Goal: Task Accomplishment & Management: Manage account settings

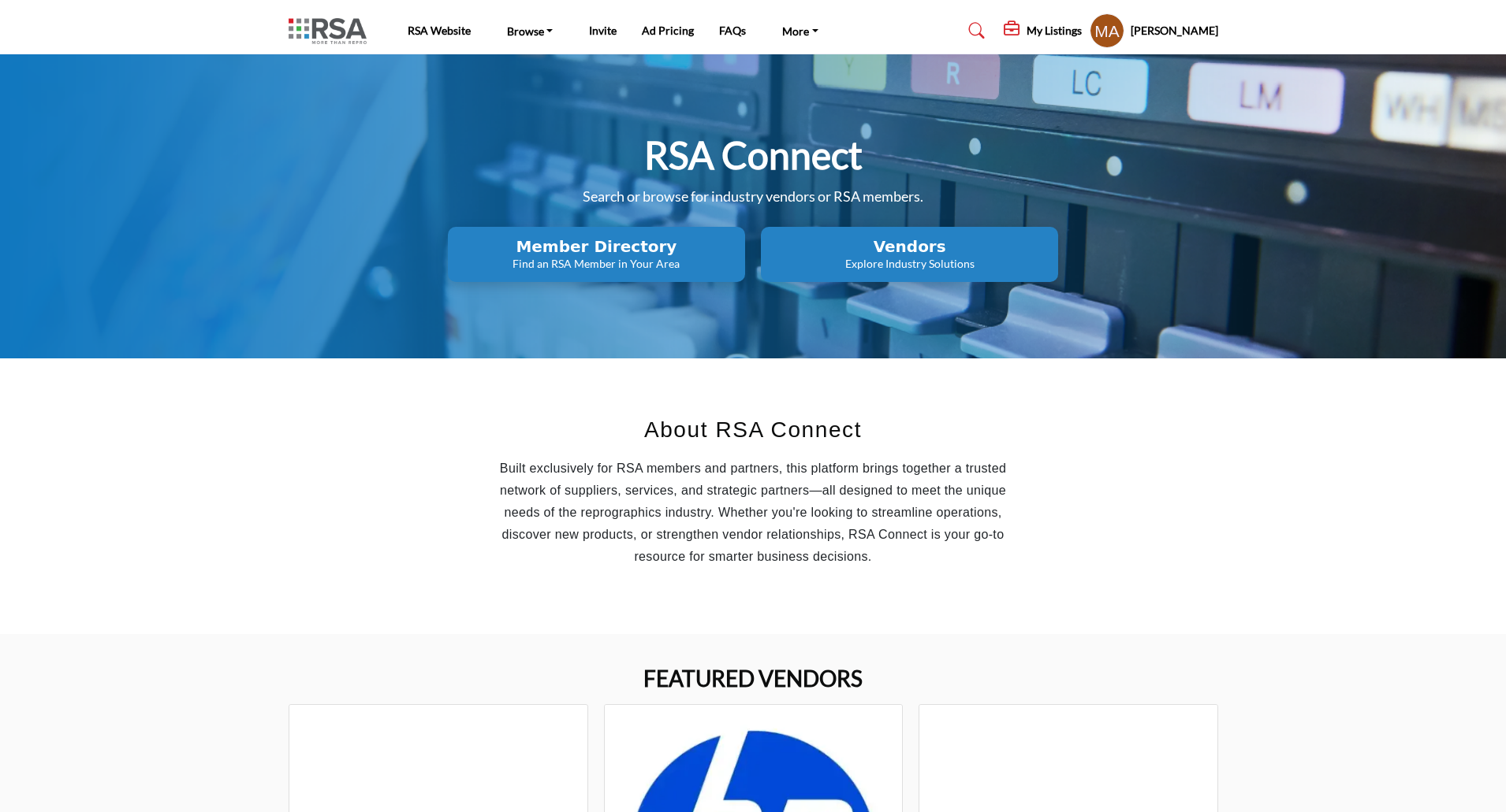
click at [606, 250] on h2 "Member Directory" at bounding box center [597, 246] width 288 height 19
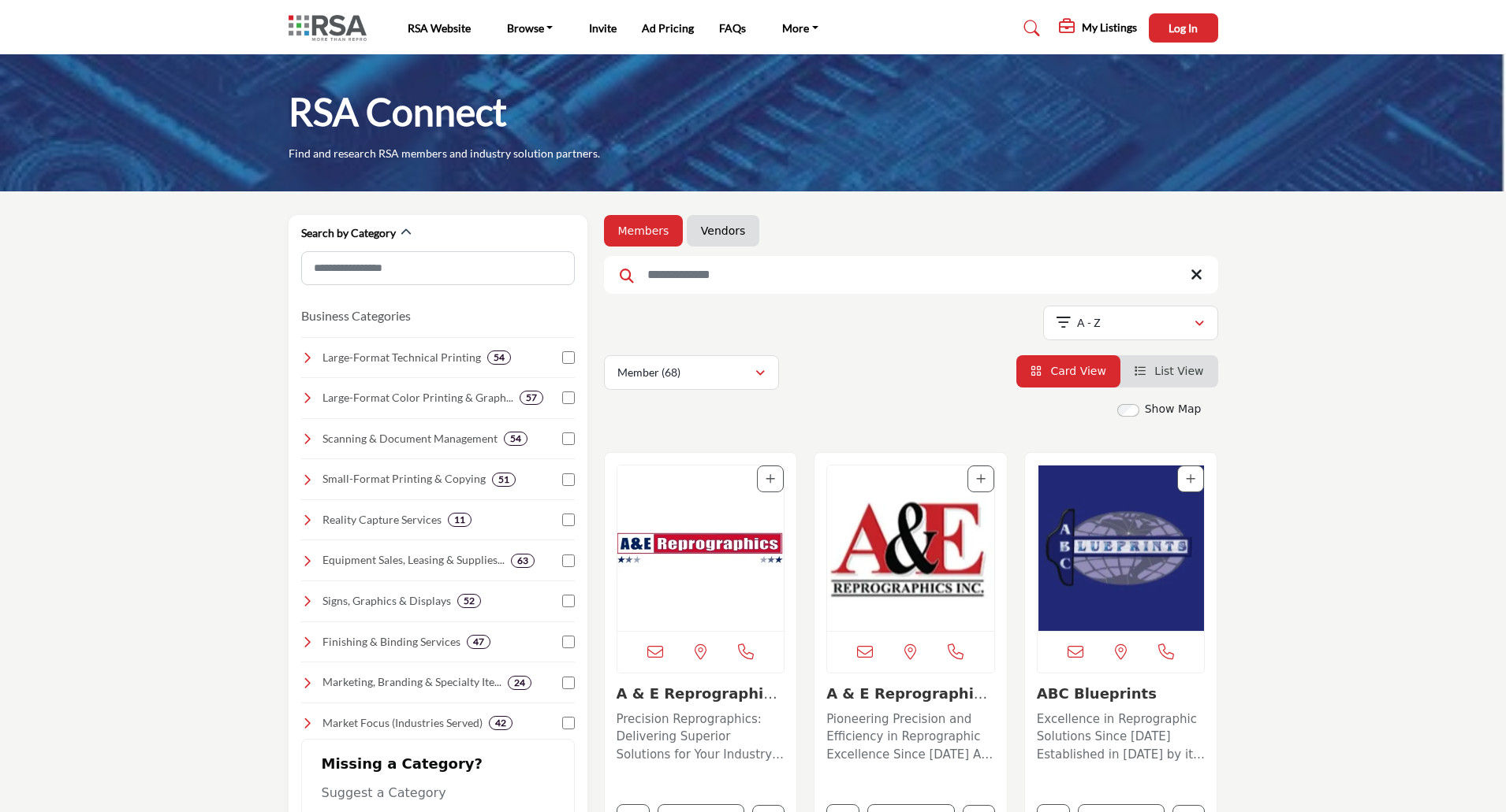
click at [717, 278] on input "Search Keyword" at bounding box center [911, 275] width 614 height 38
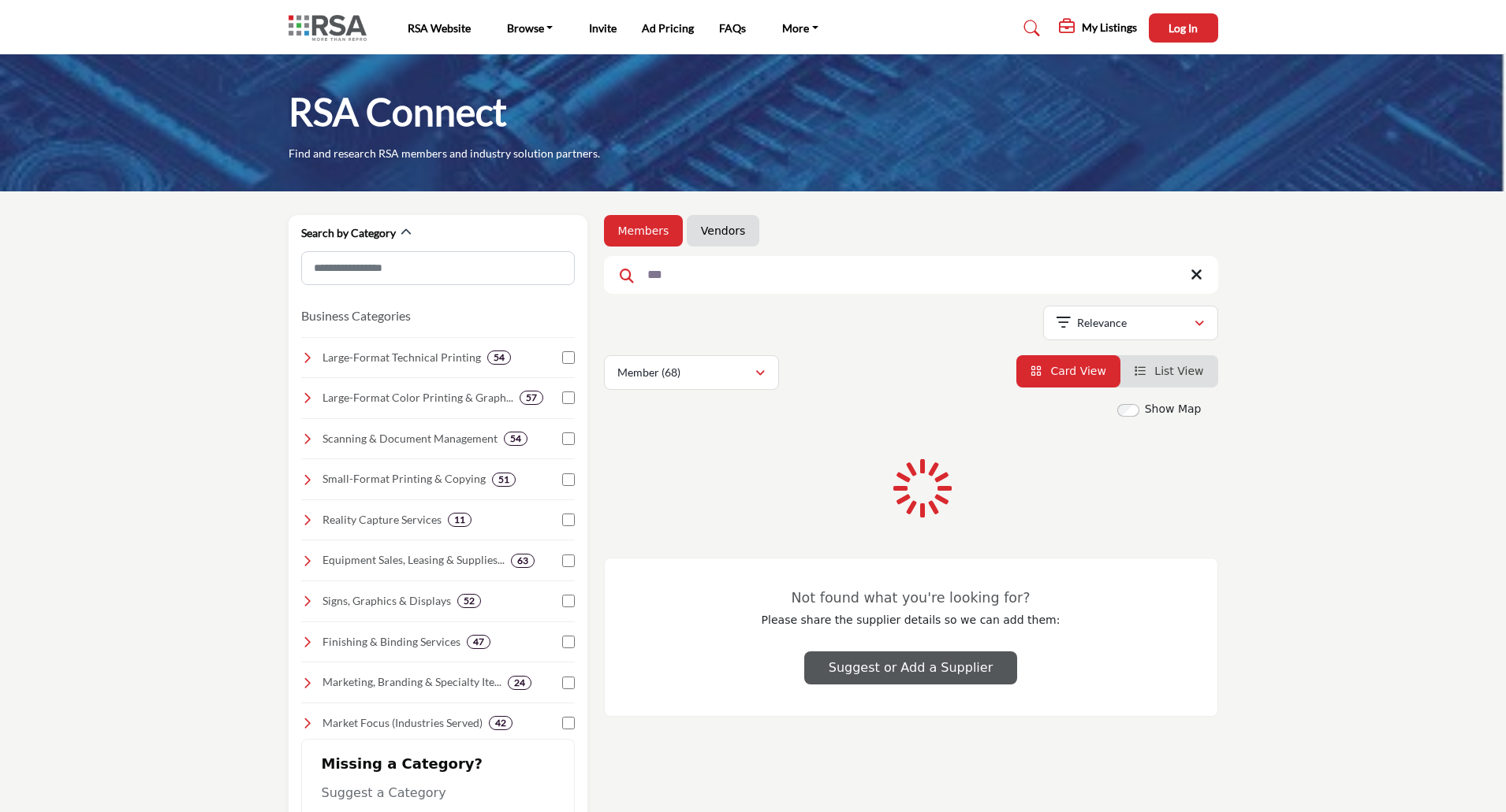
type input "***"
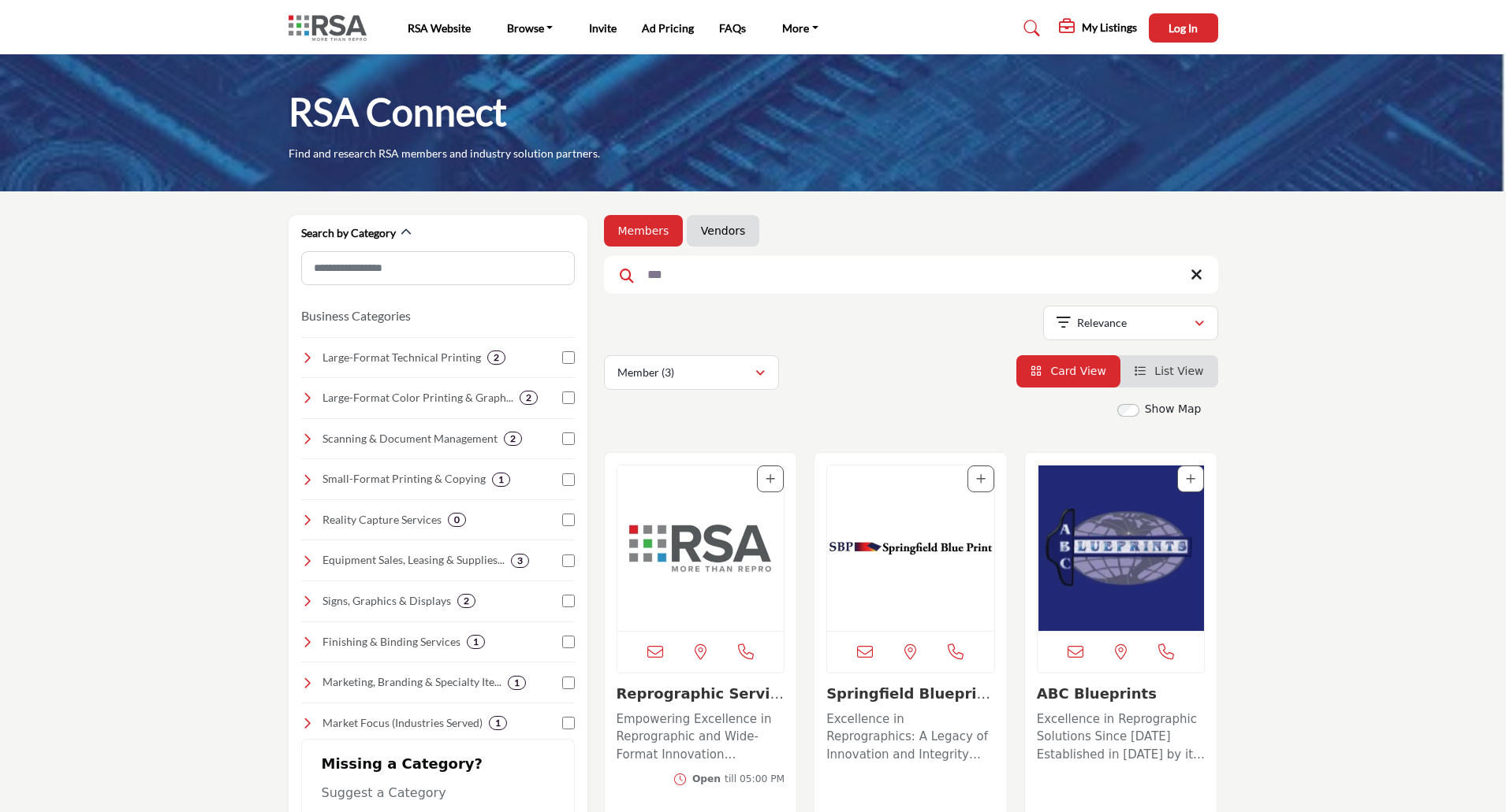
click at [671, 512] on img "Open Listing in new tab" at bounding box center [700, 548] width 167 height 166
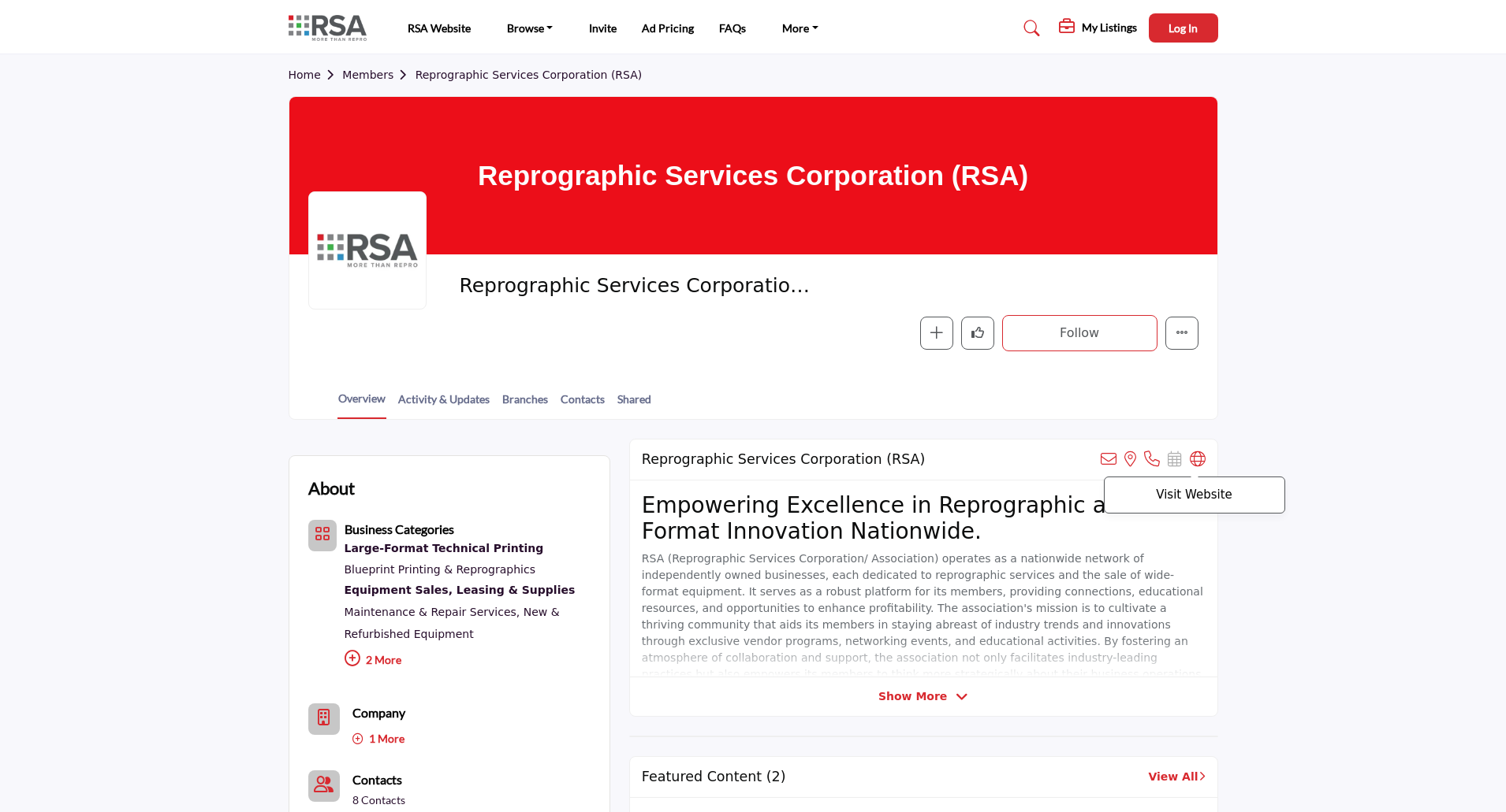
click at [1200, 459] on icon at bounding box center [1197, 459] width 16 height 16
click at [302, 74] on link "Home" at bounding box center [315, 75] width 54 height 13
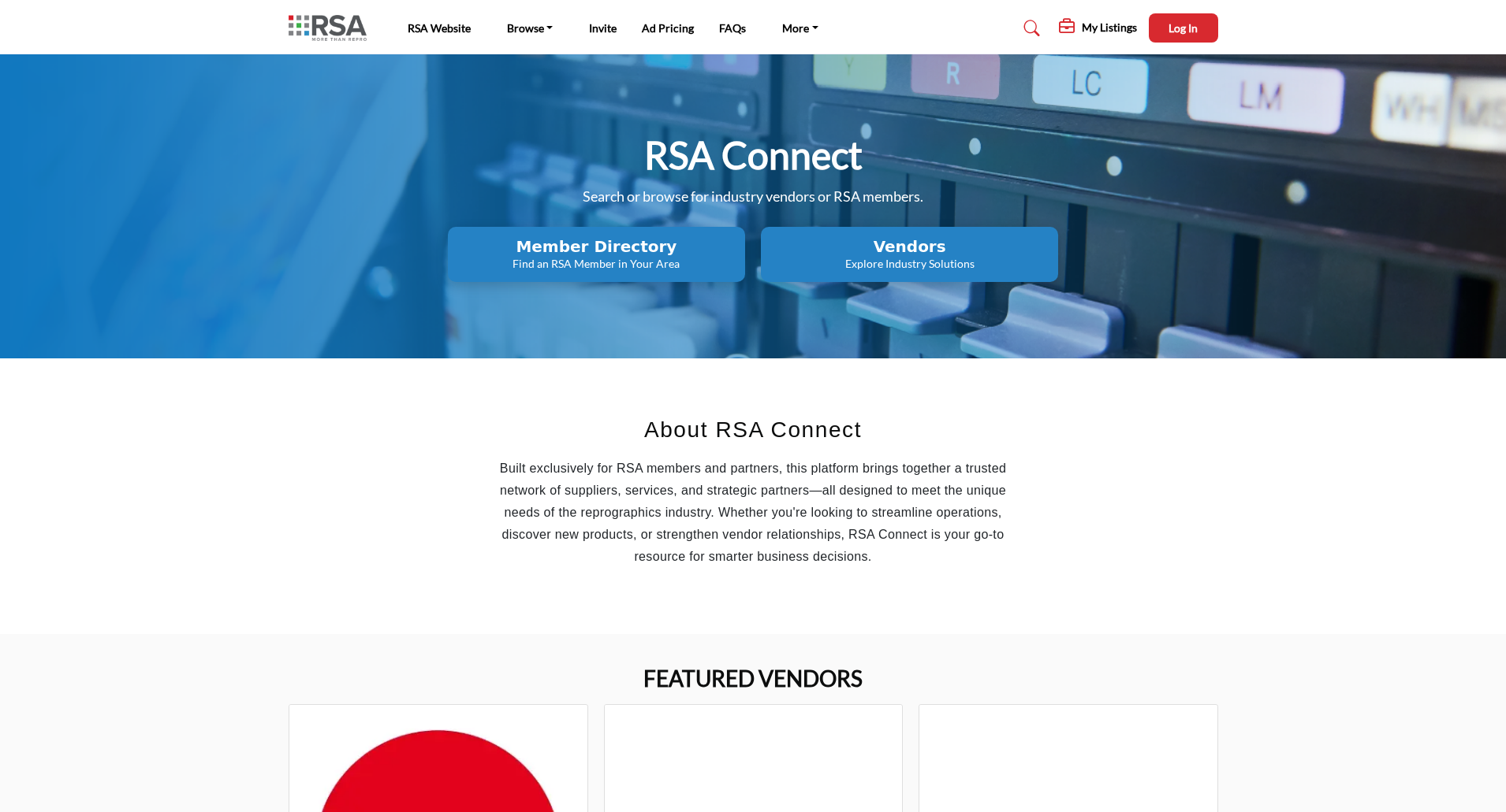
click at [741, 258] on p "Explore Industry Solutions" at bounding box center [597, 264] width 288 height 16
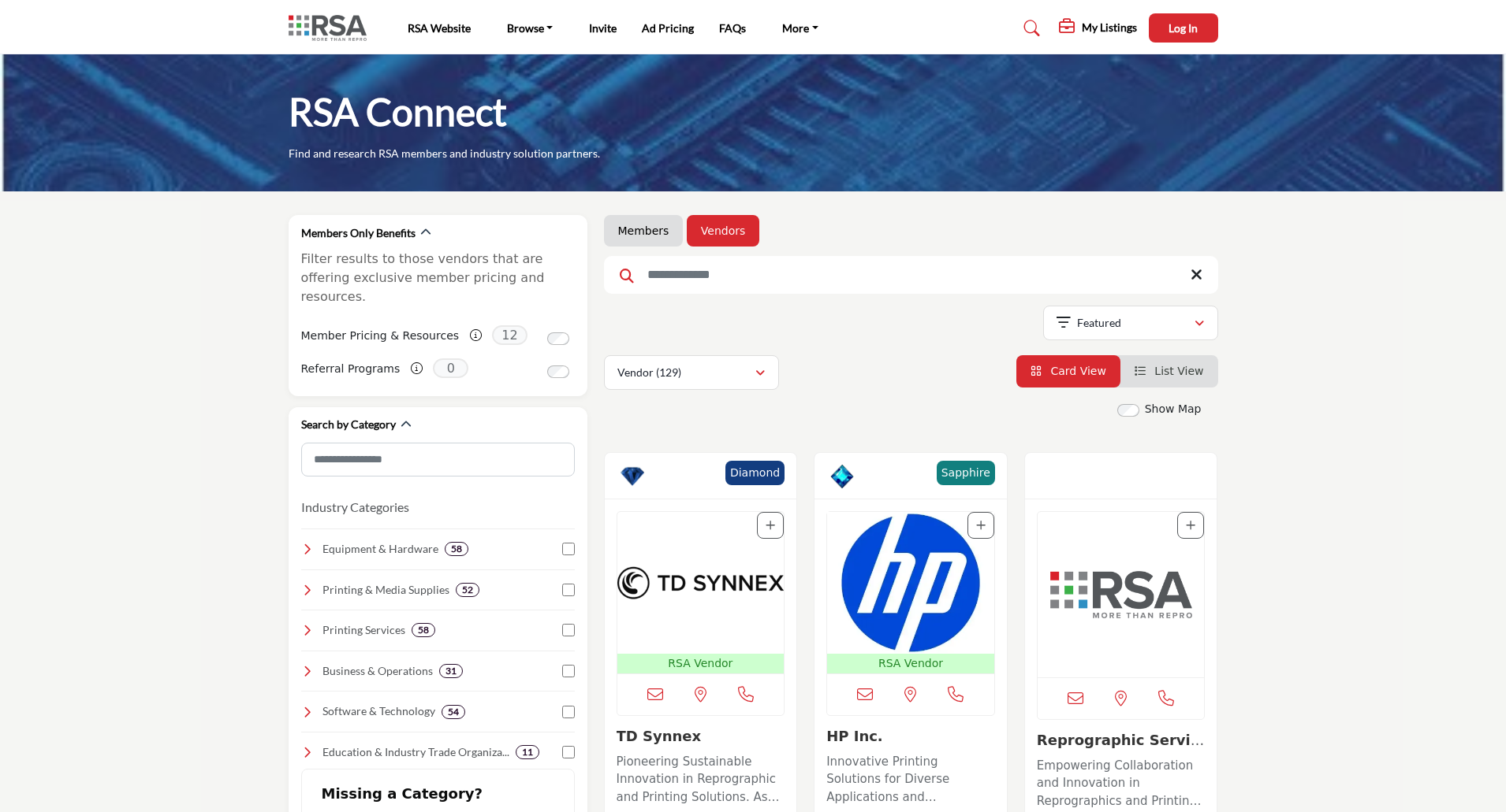
click at [699, 267] on input "Search Keyword" at bounding box center [911, 275] width 614 height 38
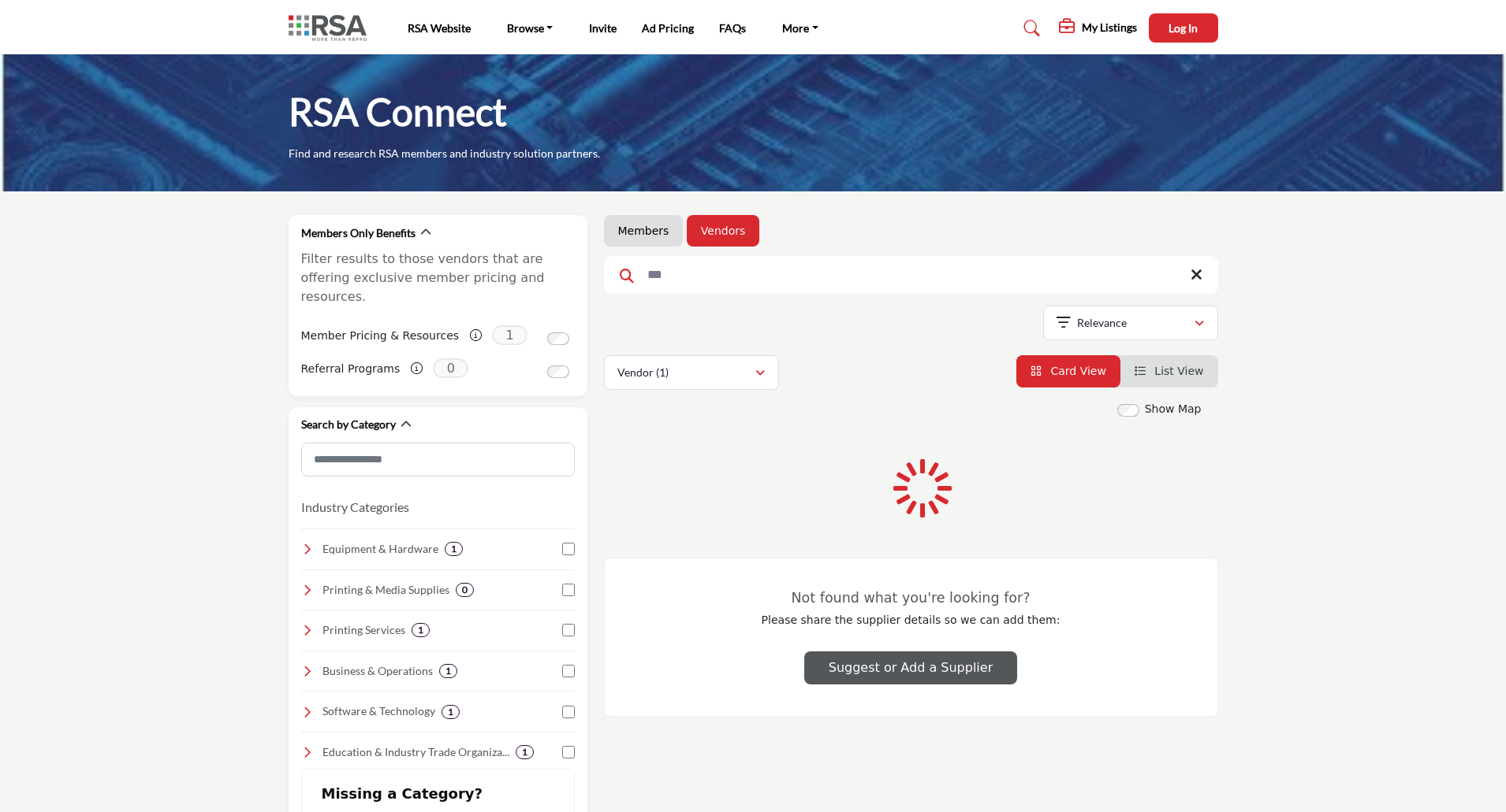
type input "****"
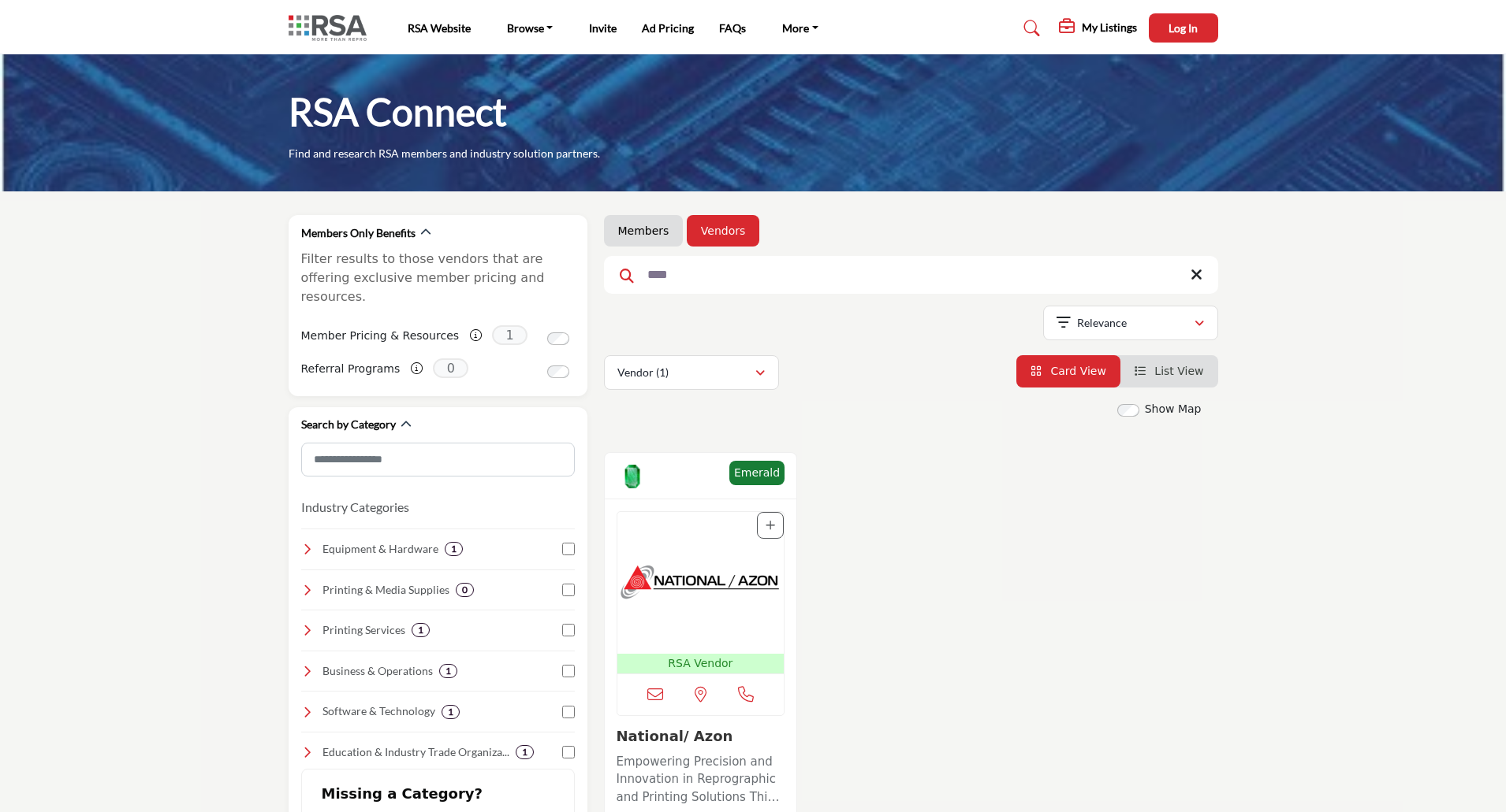
click at [700, 593] on img "Open Listing in new tab" at bounding box center [700, 583] width 167 height 142
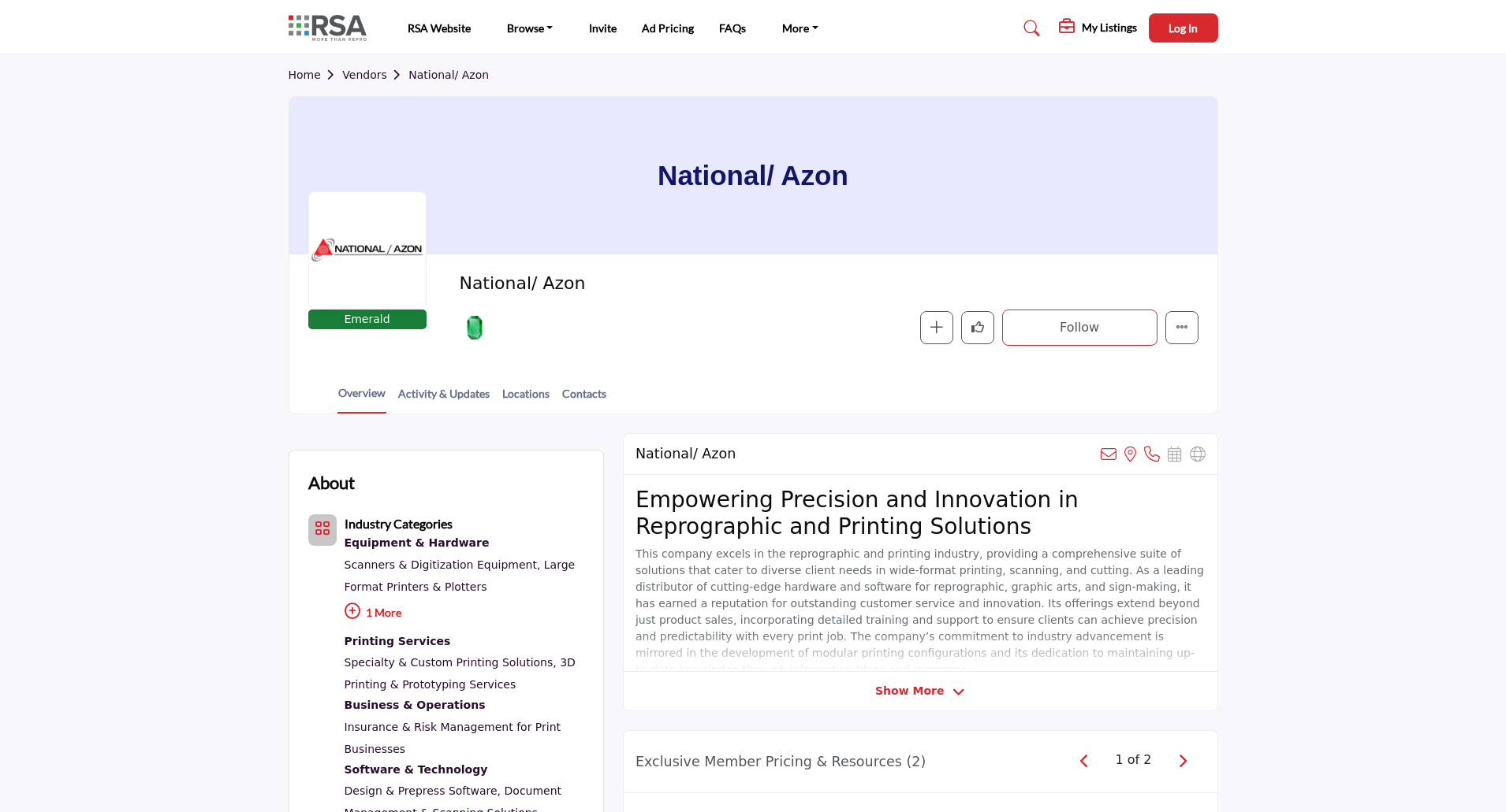
click at [367, 78] on link "Vendors" at bounding box center [375, 75] width 66 height 13
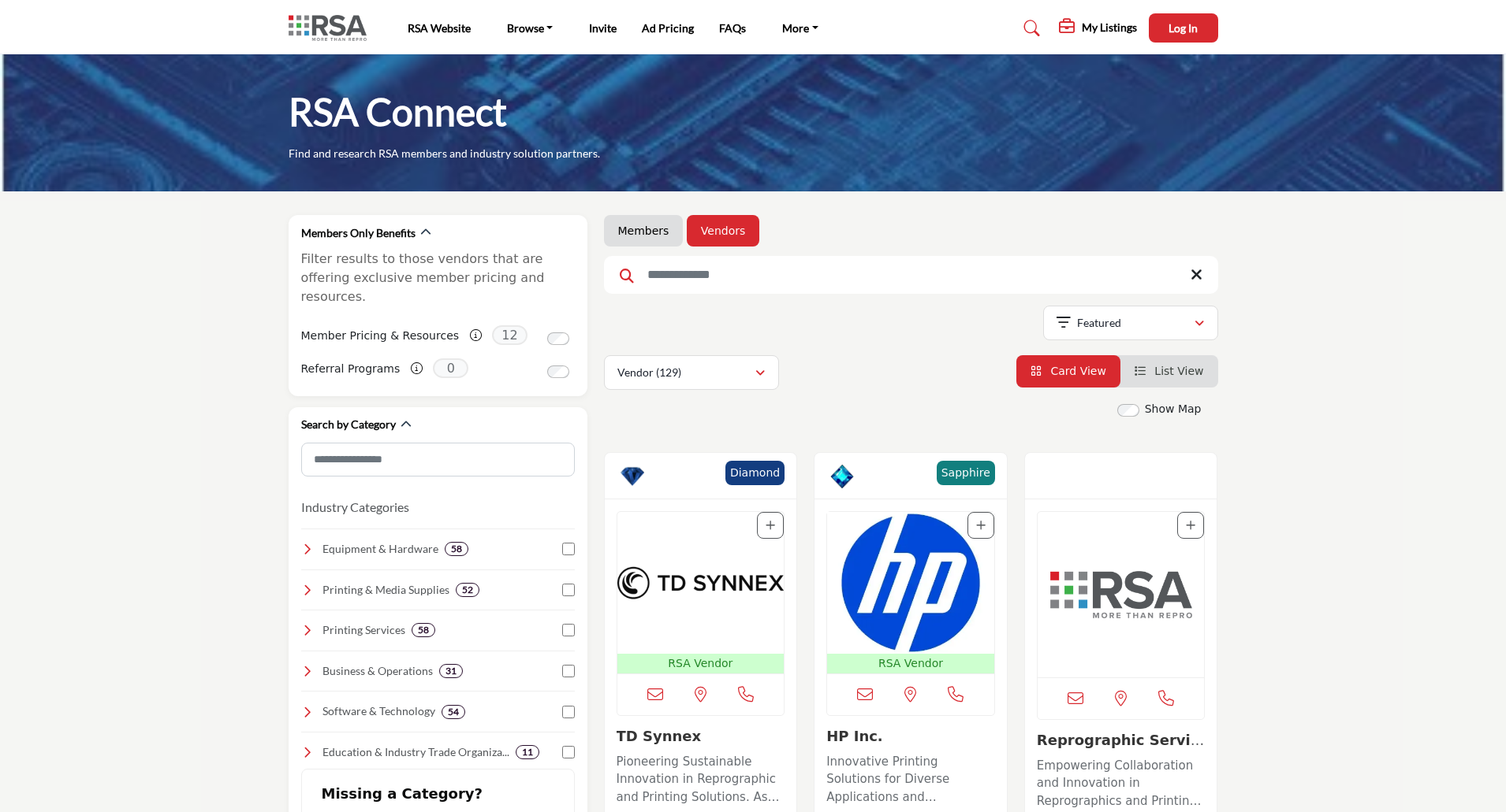
click at [789, 277] on input "Search Keyword" at bounding box center [911, 275] width 614 height 38
type input "*****"
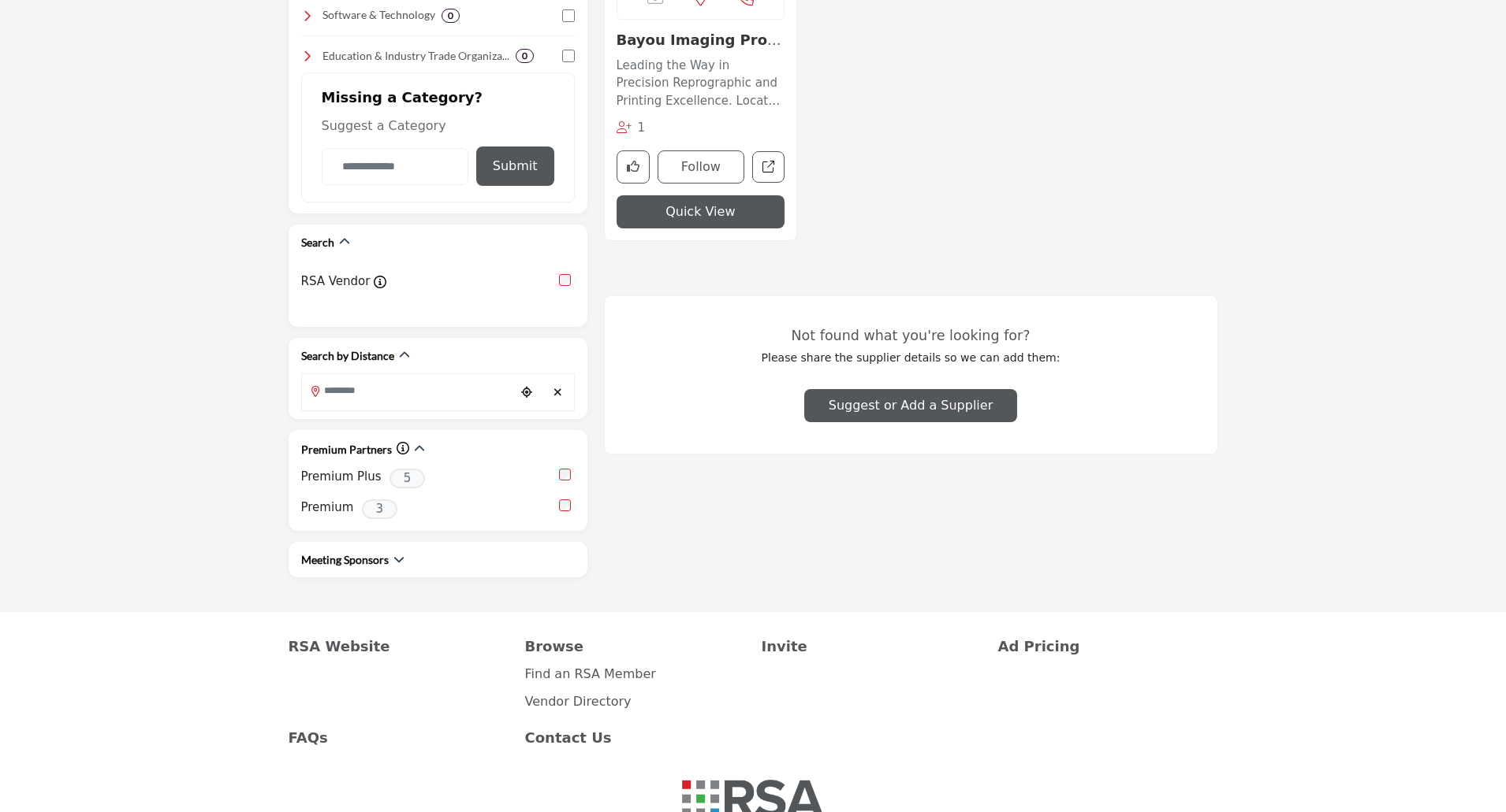
scroll to position [709, 0]
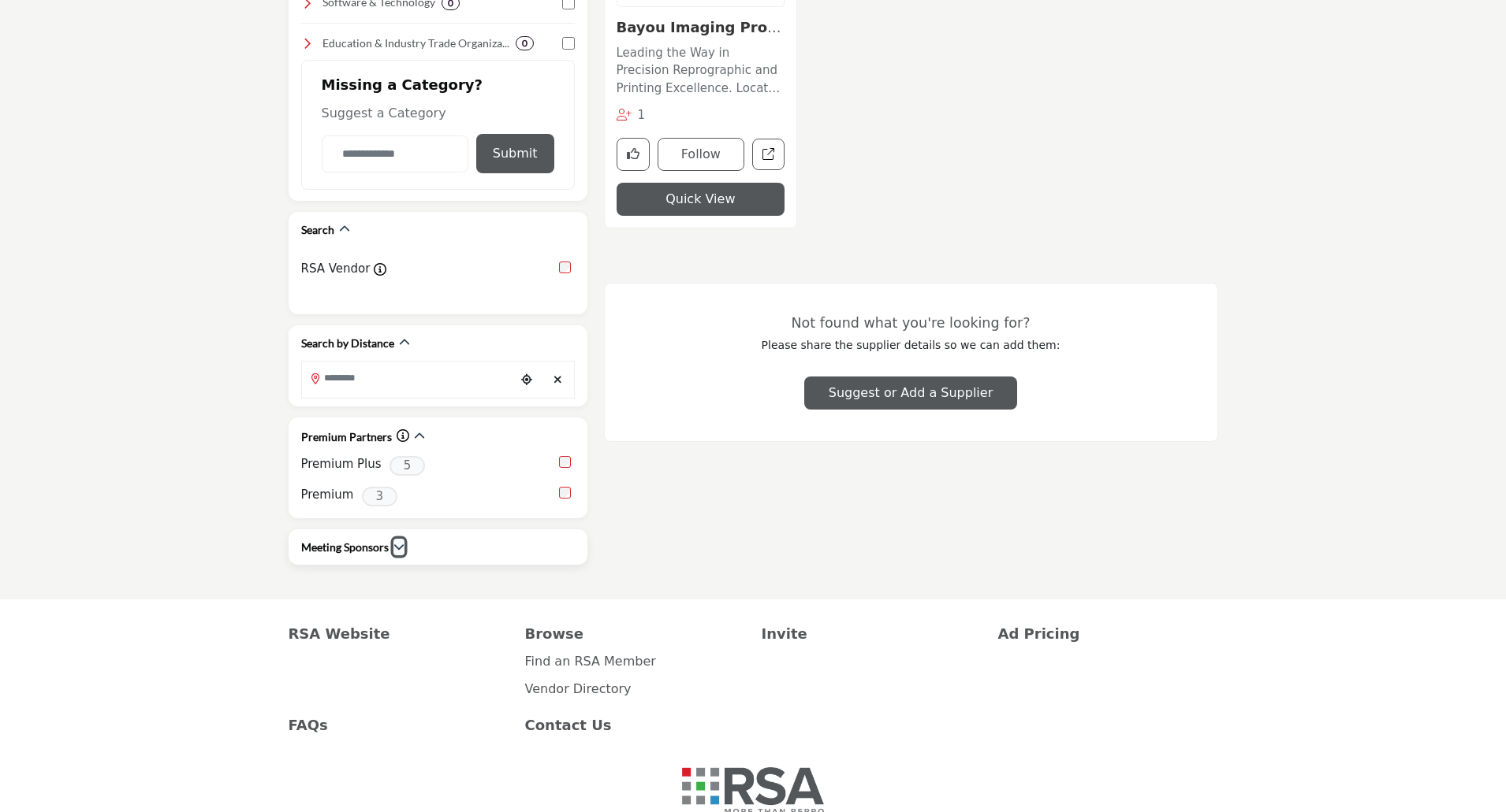
click at [402, 541] on icon "button" at bounding box center [399, 547] width 11 height 11
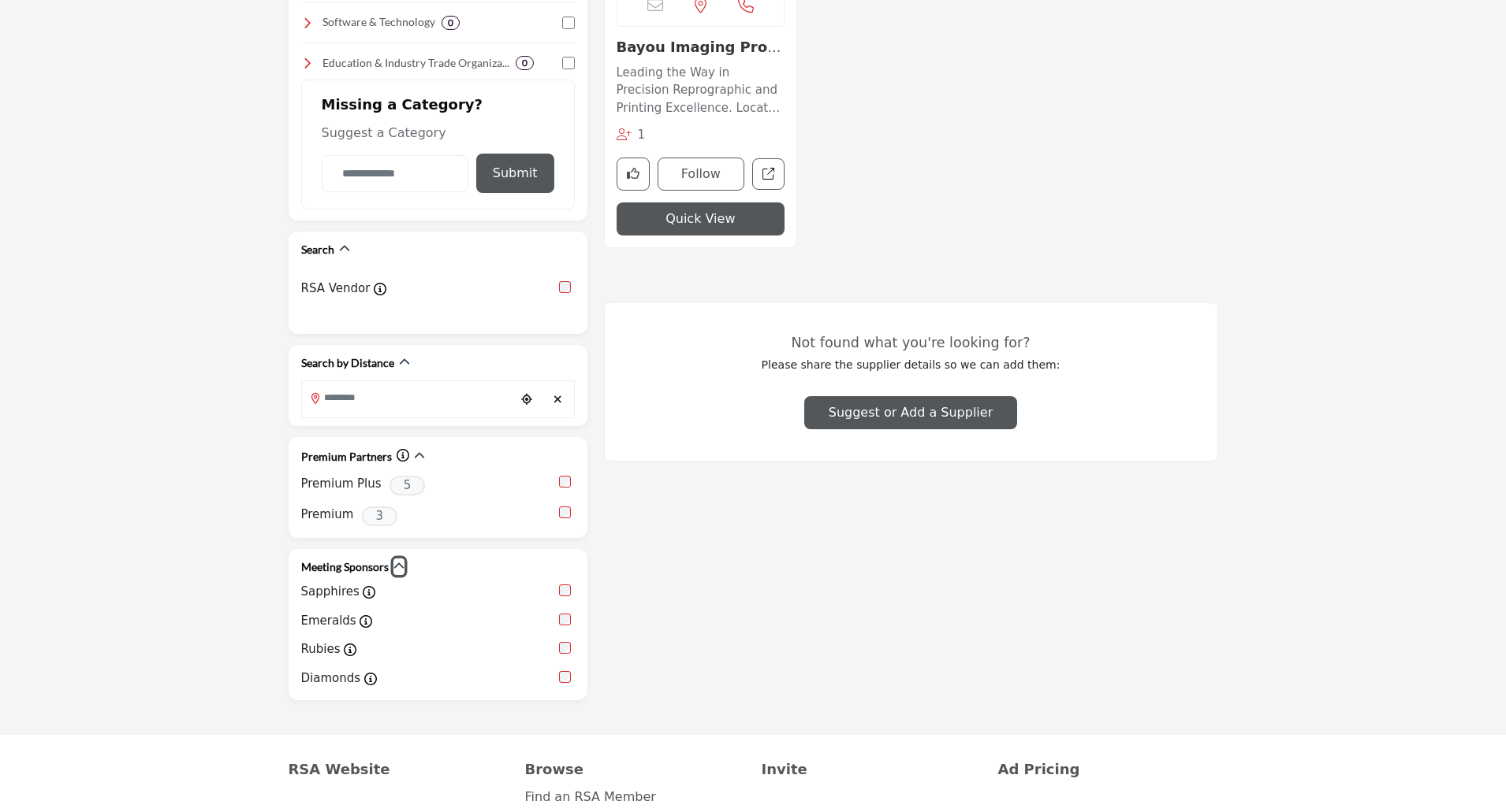
scroll to position [897, 0]
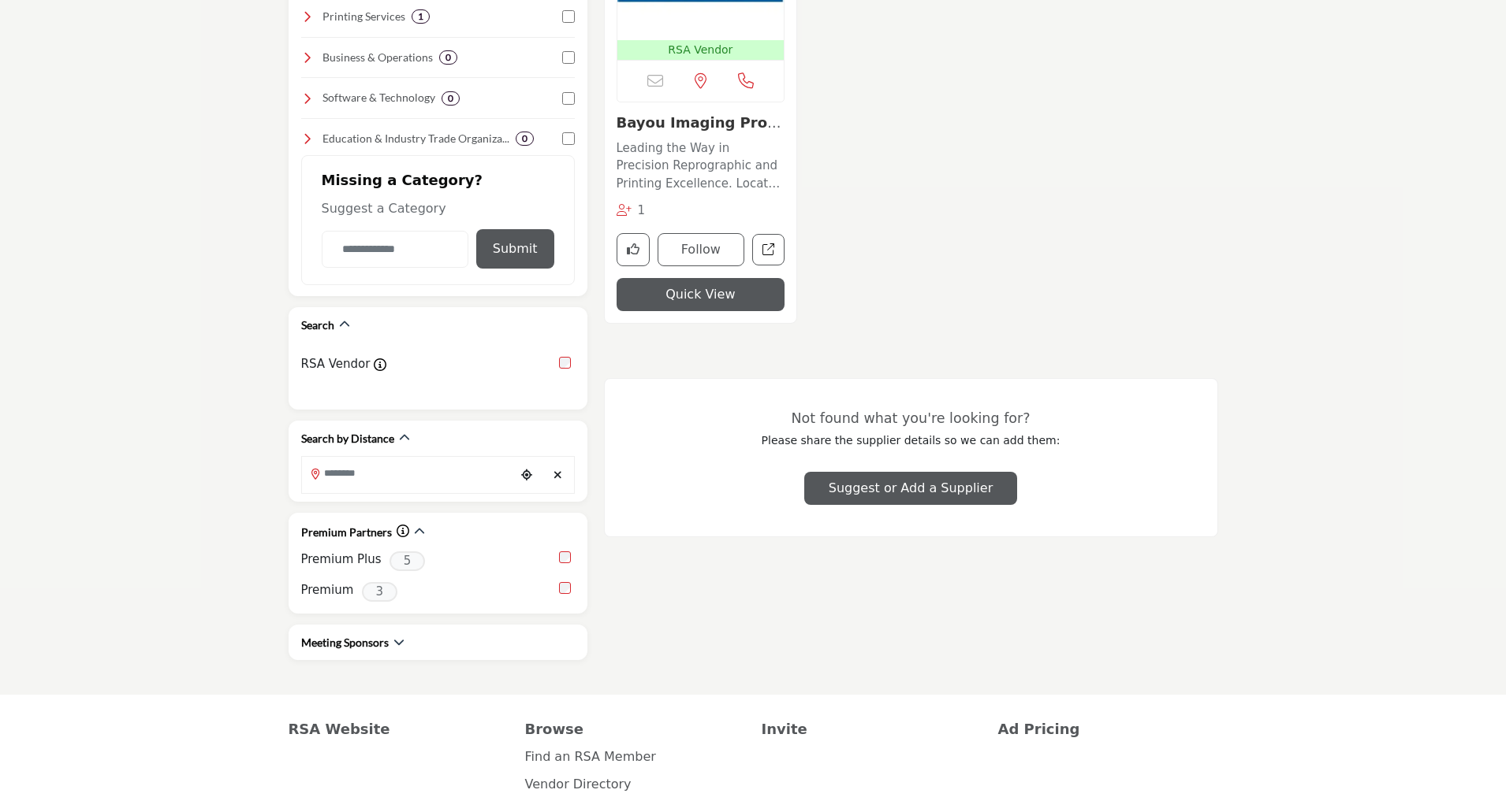
scroll to position [781, 0]
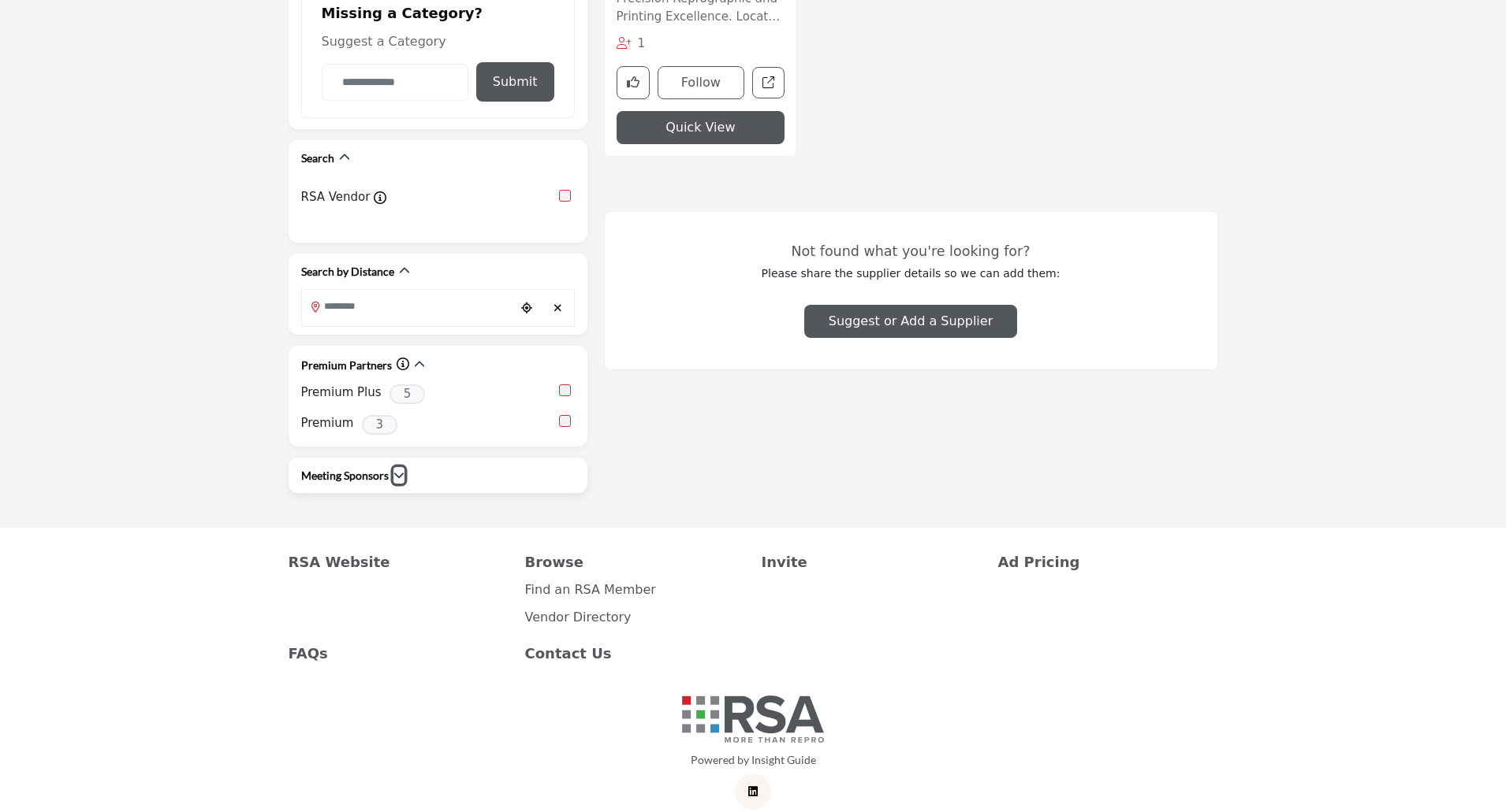
click at [394, 469] on icon "button" at bounding box center [399, 475] width 11 height 11
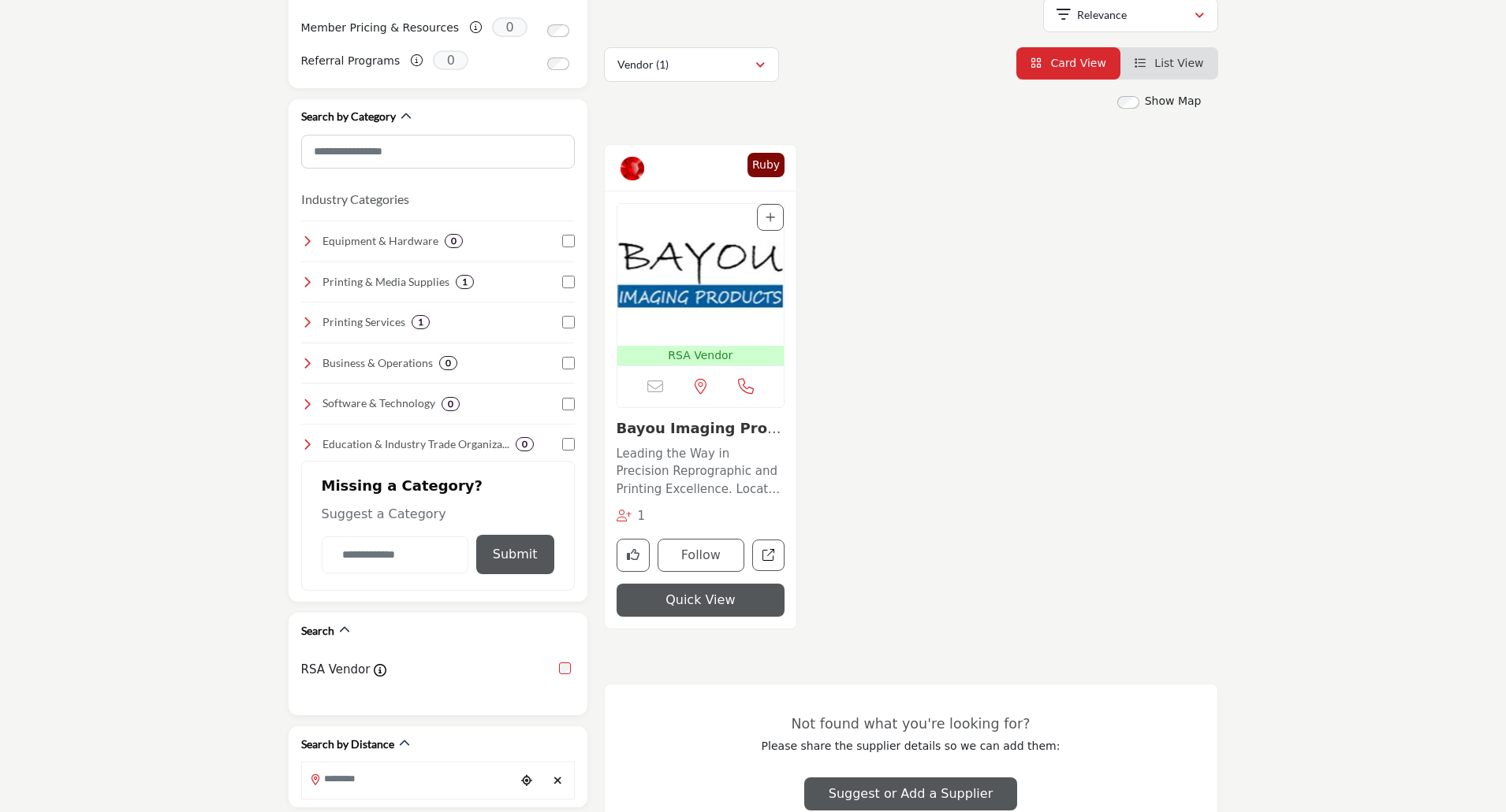
scroll to position [0, 0]
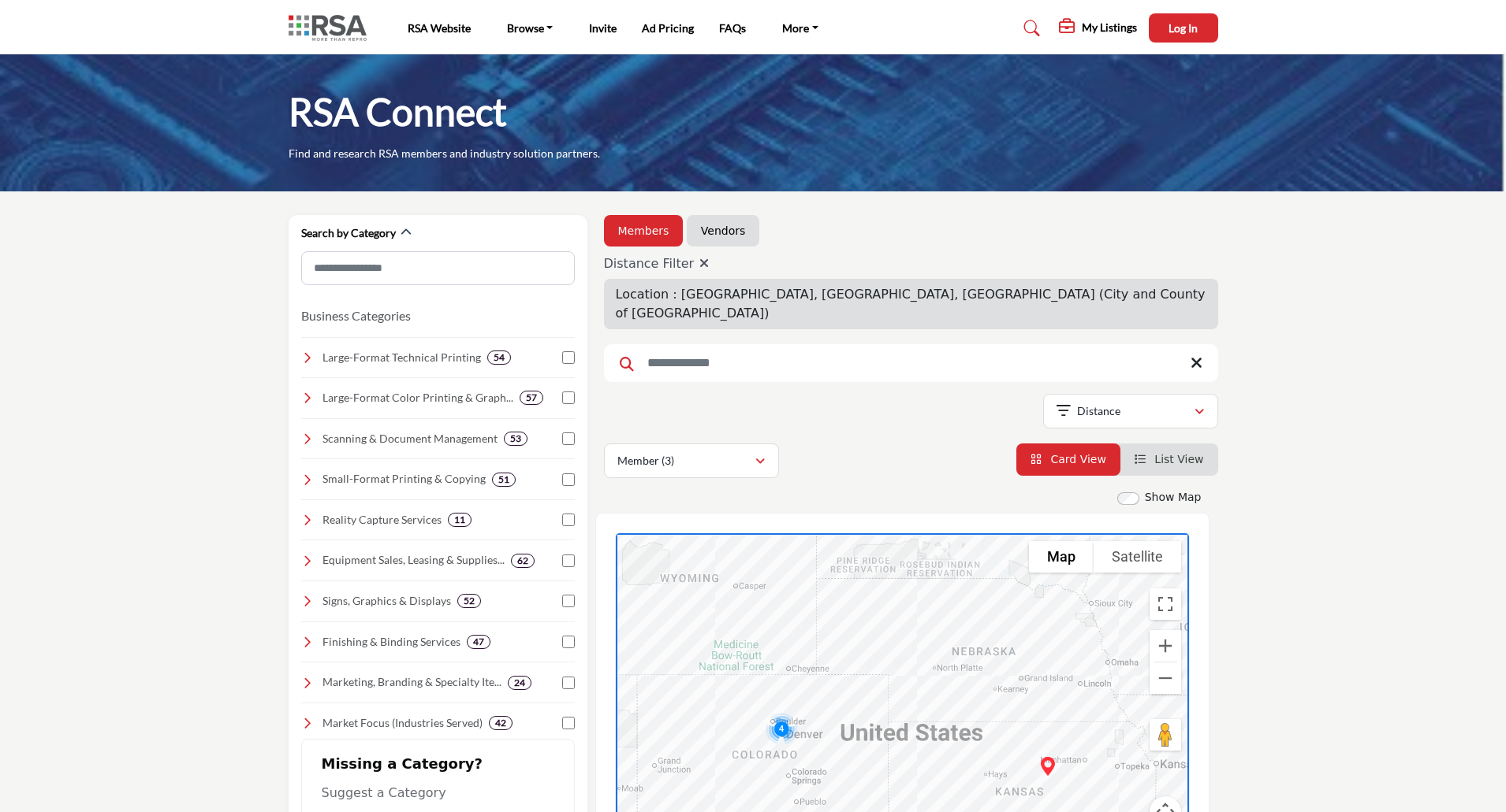
scroll to position [175, 0]
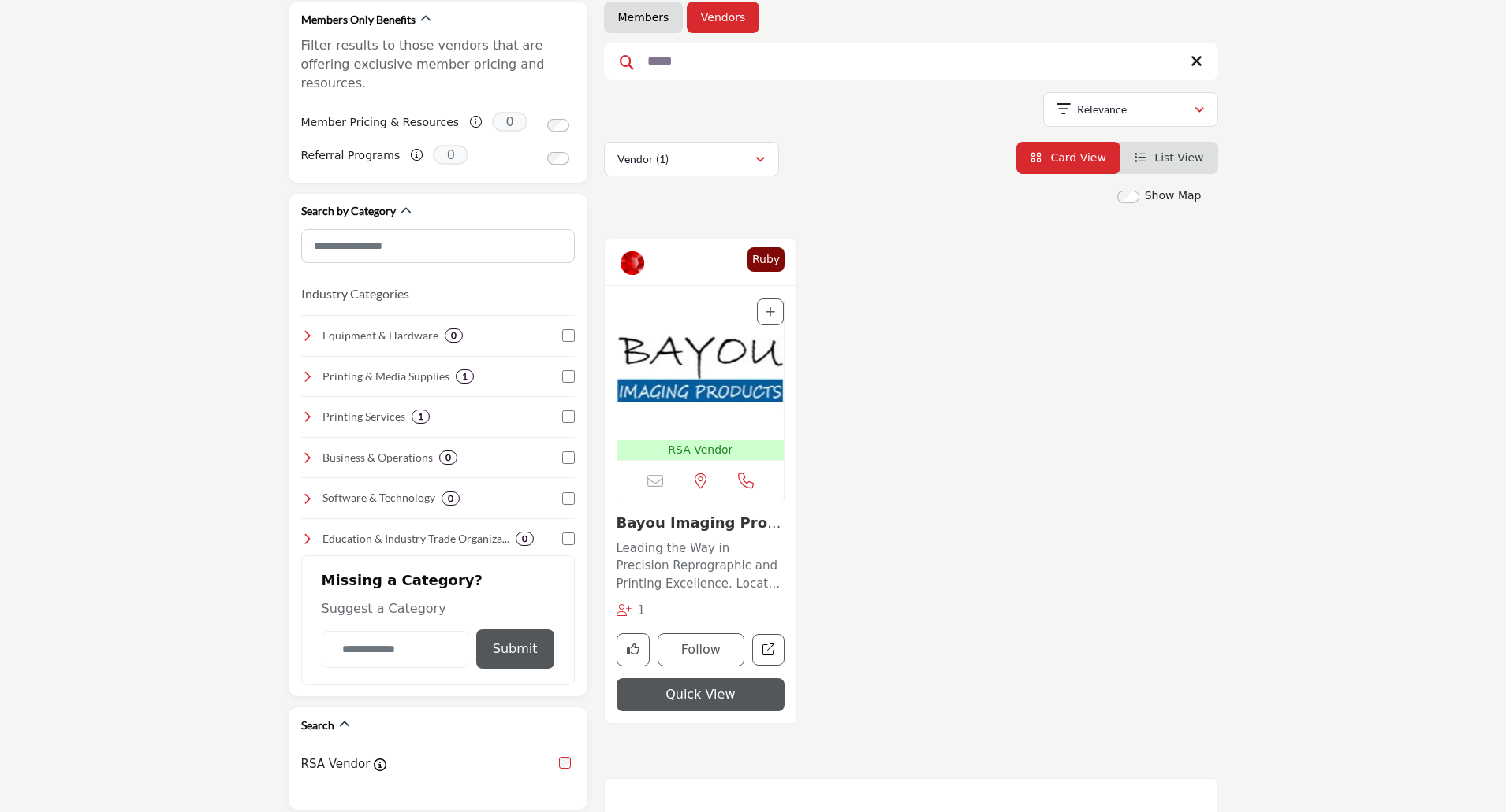
scroll to position [551, 0]
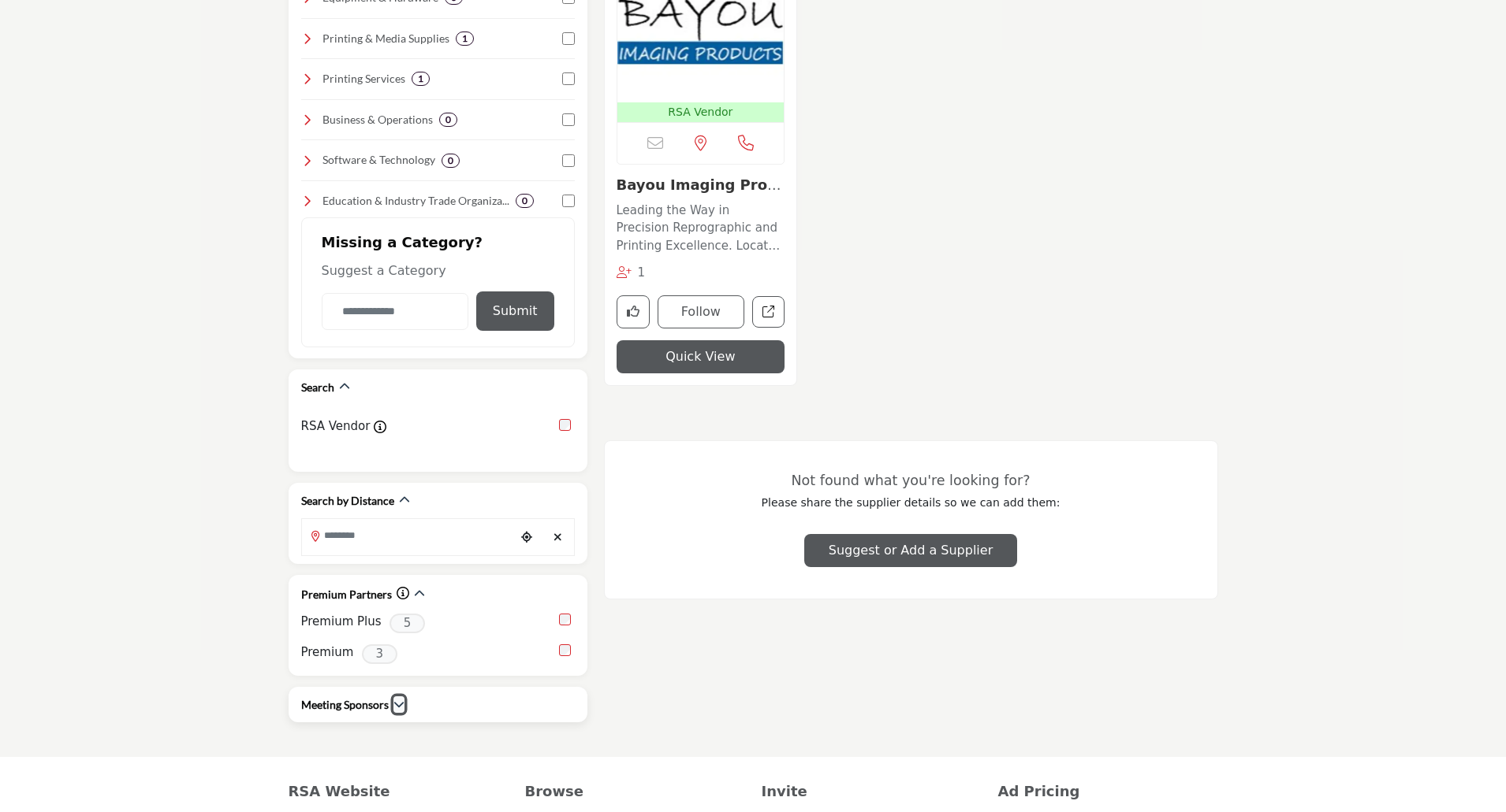
click at [394, 699] on icon "button" at bounding box center [399, 704] width 11 height 11
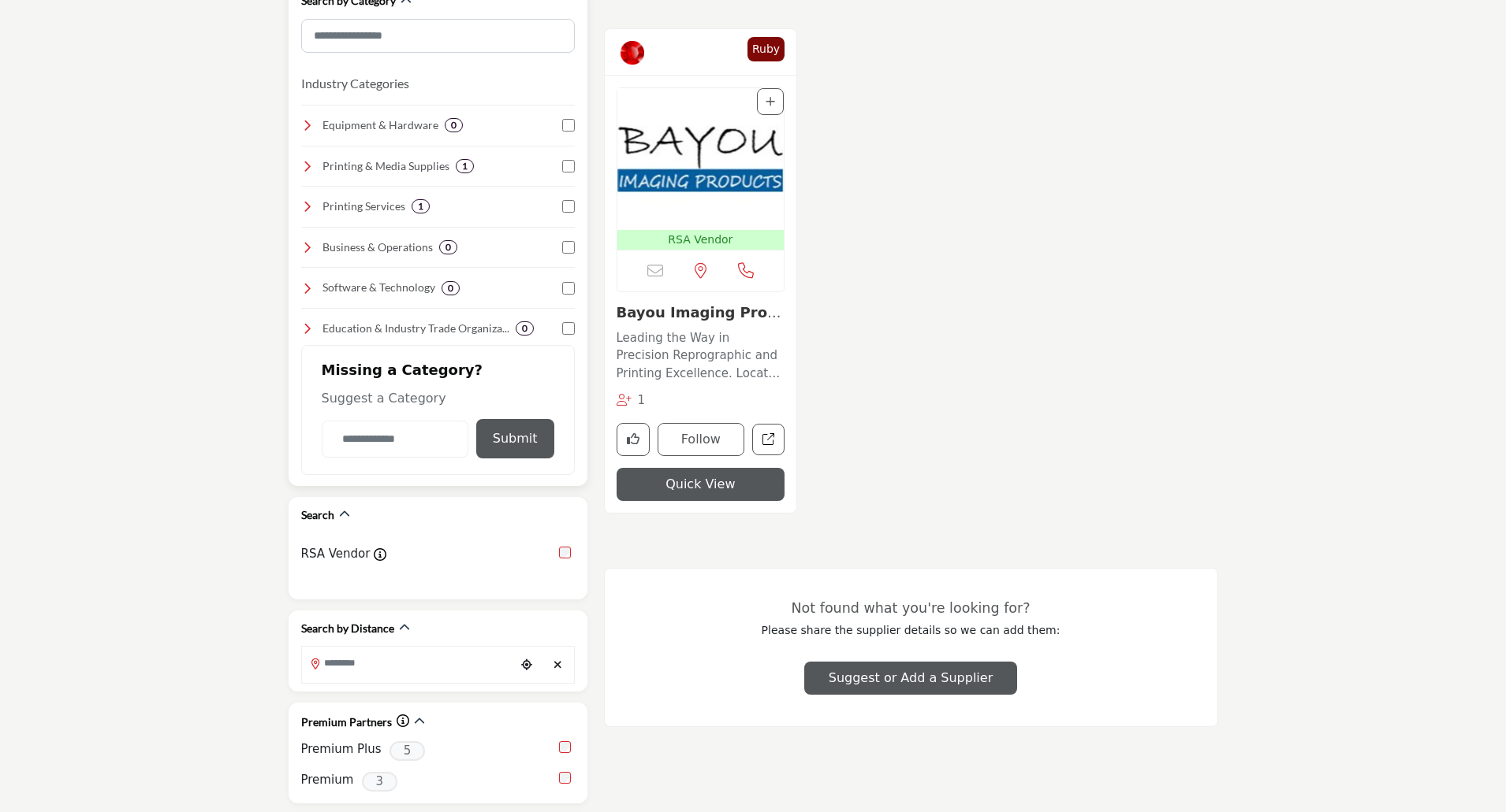
scroll to position [0, 0]
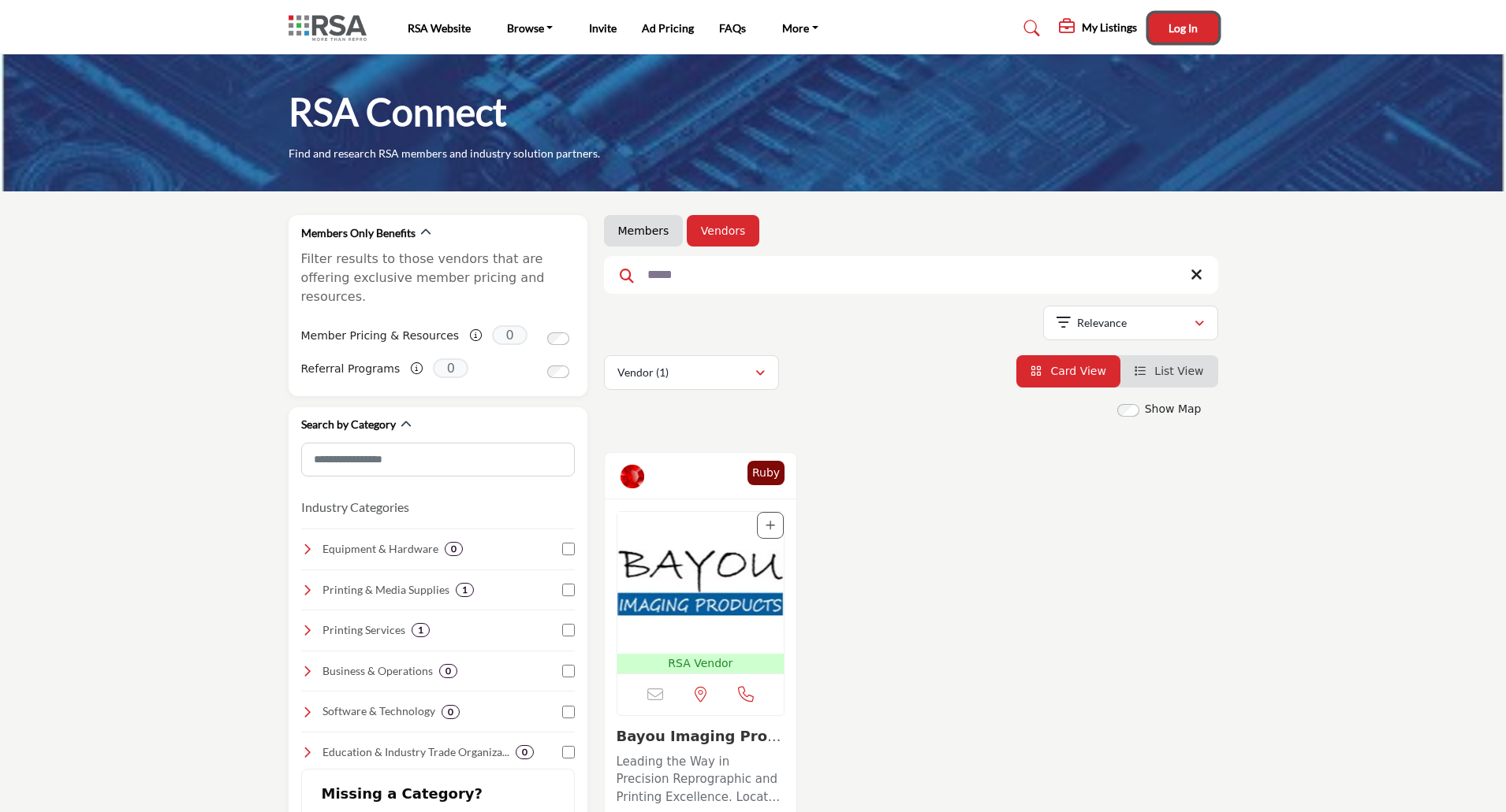
click at [1186, 27] on span "Log In" at bounding box center [1183, 28] width 30 height 14
click at [1026, 31] on h5 "My Listings" at bounding box center [1054, 30] width 55 height 14
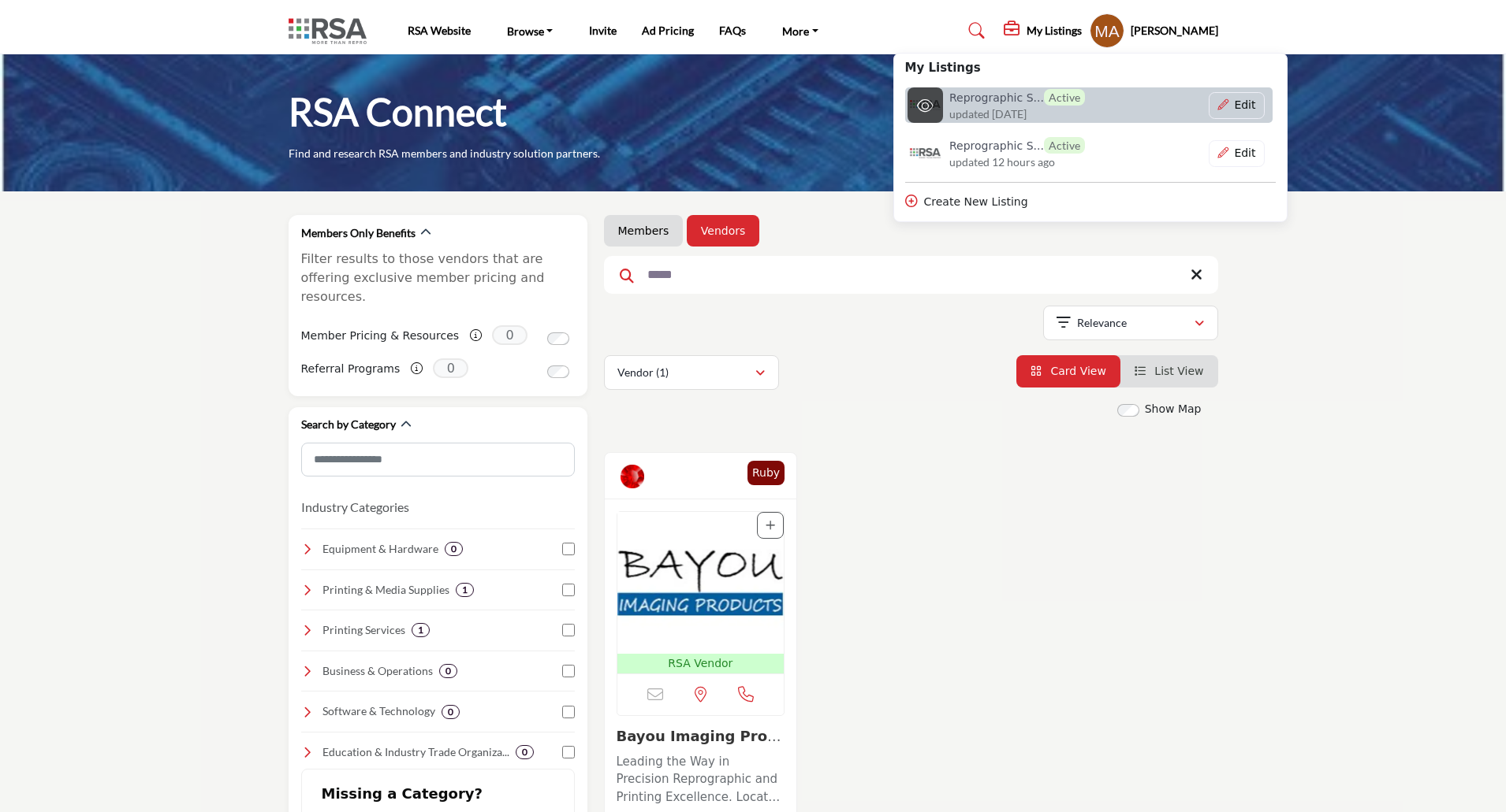
click at [976, 102] on h6 "Reprographic S... Active" at bounding box center [1016, 98] width 136 height 17
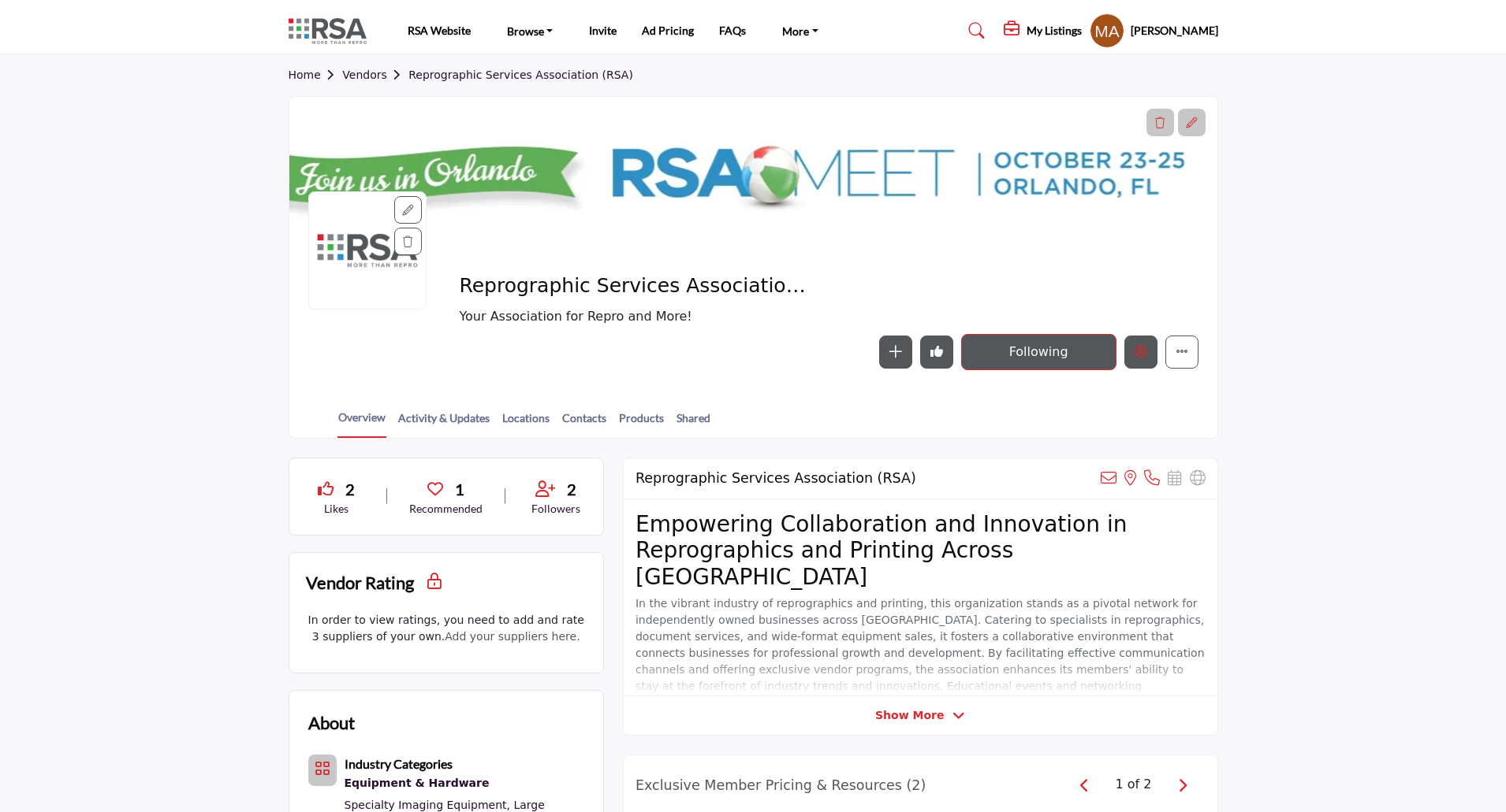
click at [1146, 351] on icon "Edit company" at bounding box center [1141, 351] width 13 height 13
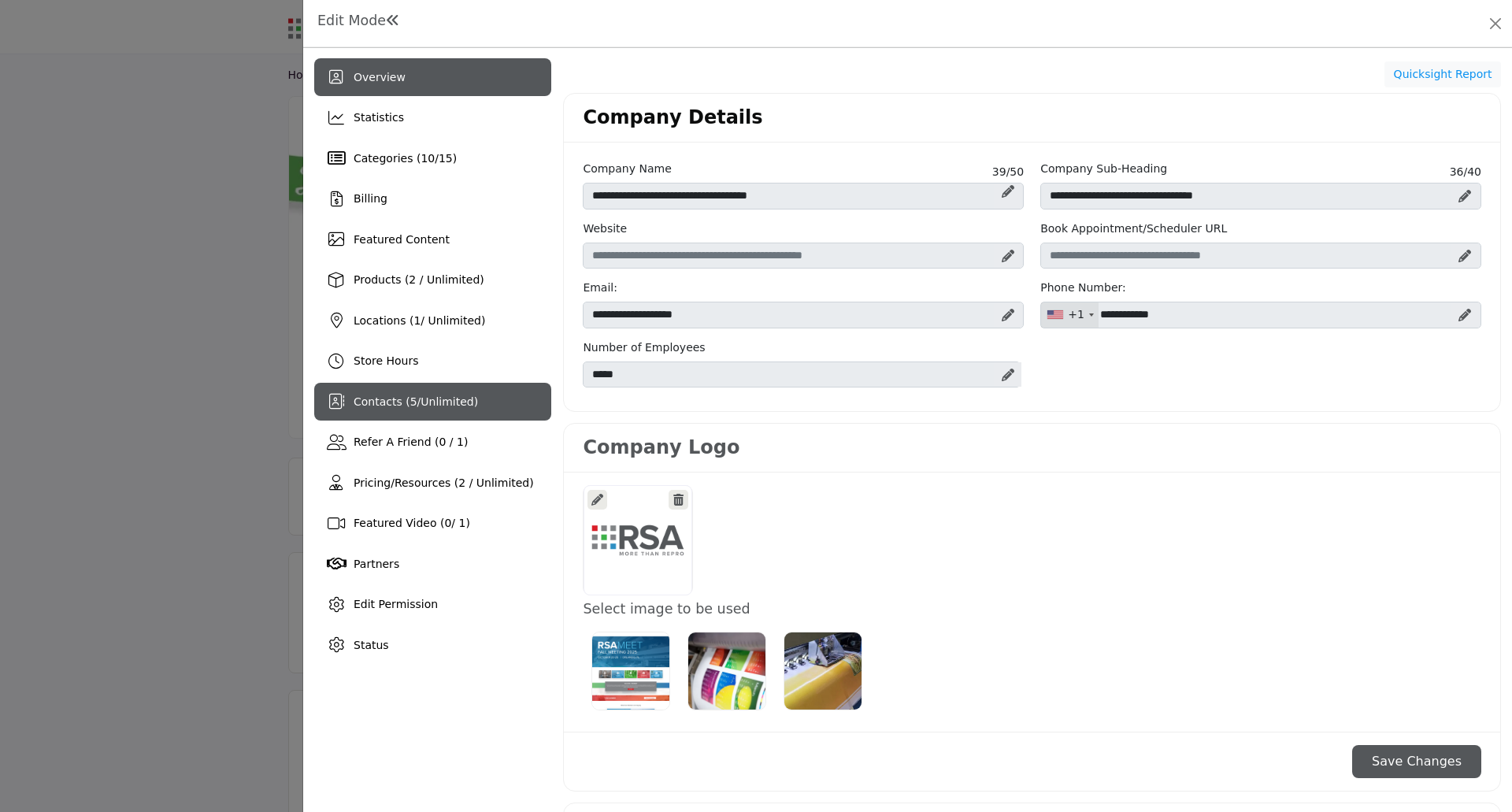
click at [400, 409] on div "Contacts ( 5 / Unlimited )" at bounding box center [416, 402] width 124 height 17
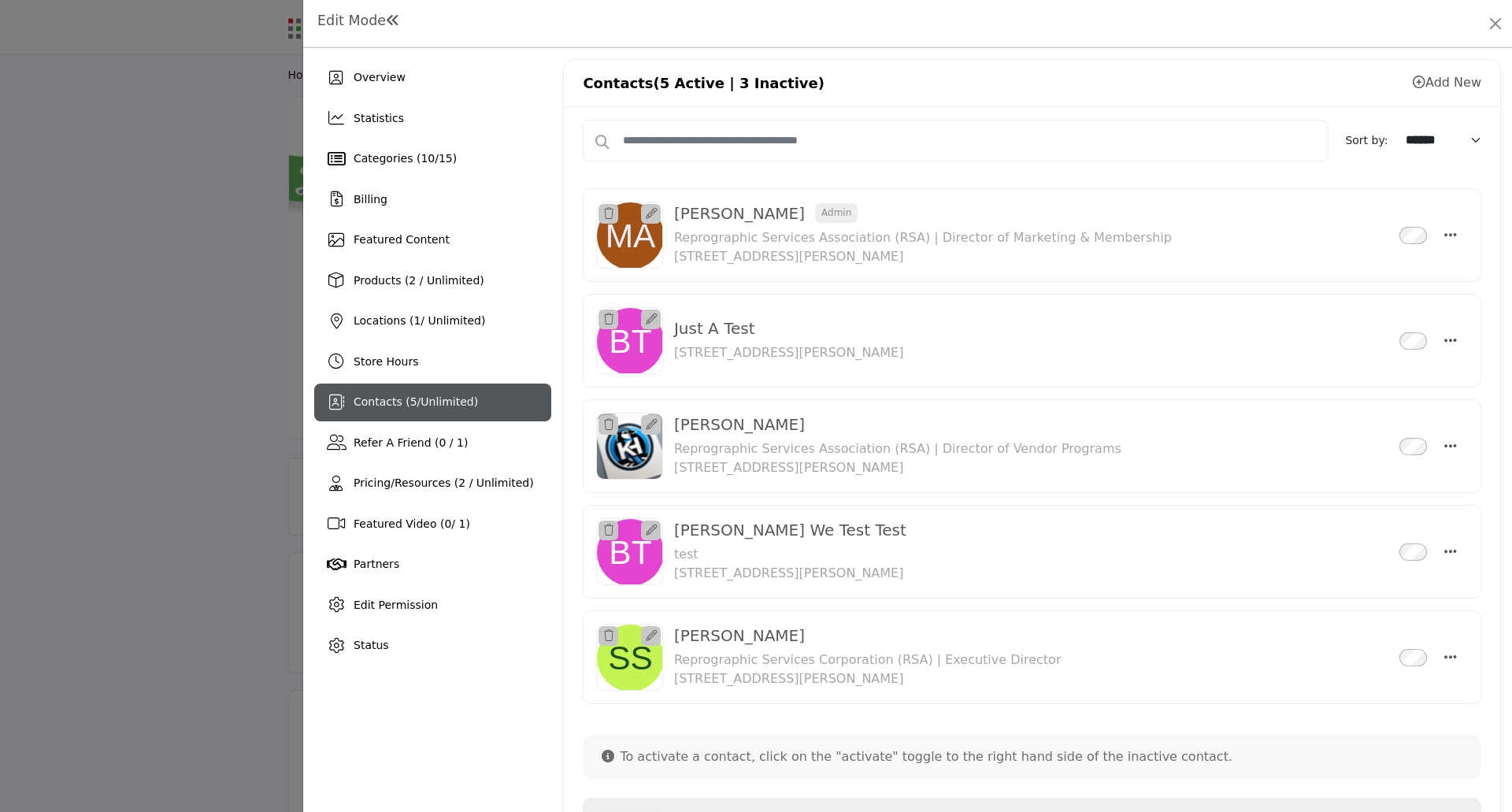
click at [1413, 80] on icon at bounding box center [1420, 82] width 13 height 13
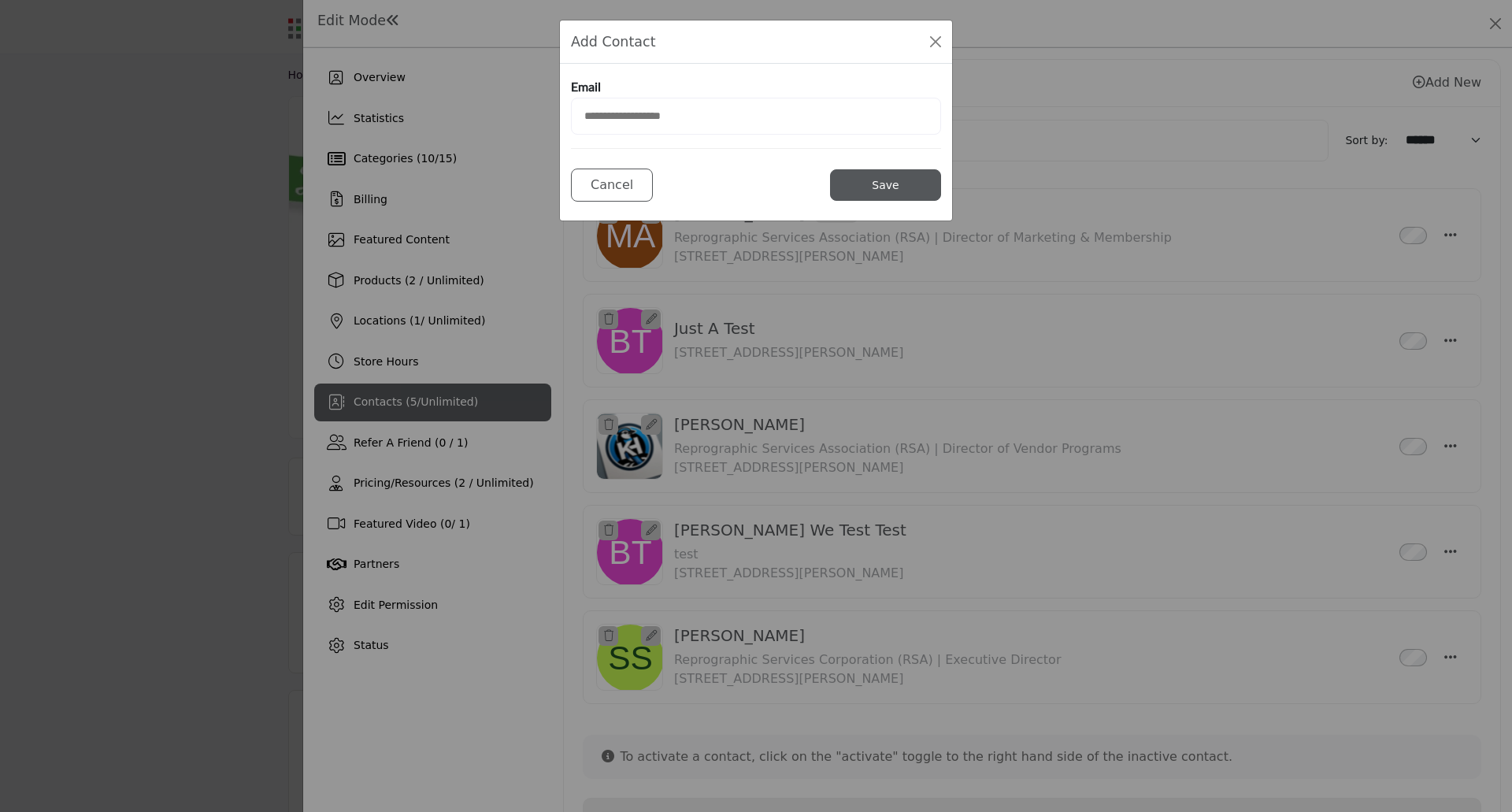
click at [642, 124] on input "email" at bounding box center [756, 116] width 370 height 37
type input "**********"
click at [871, 176] on button "Save" at bounding box center [885, 185] width 111 height 31
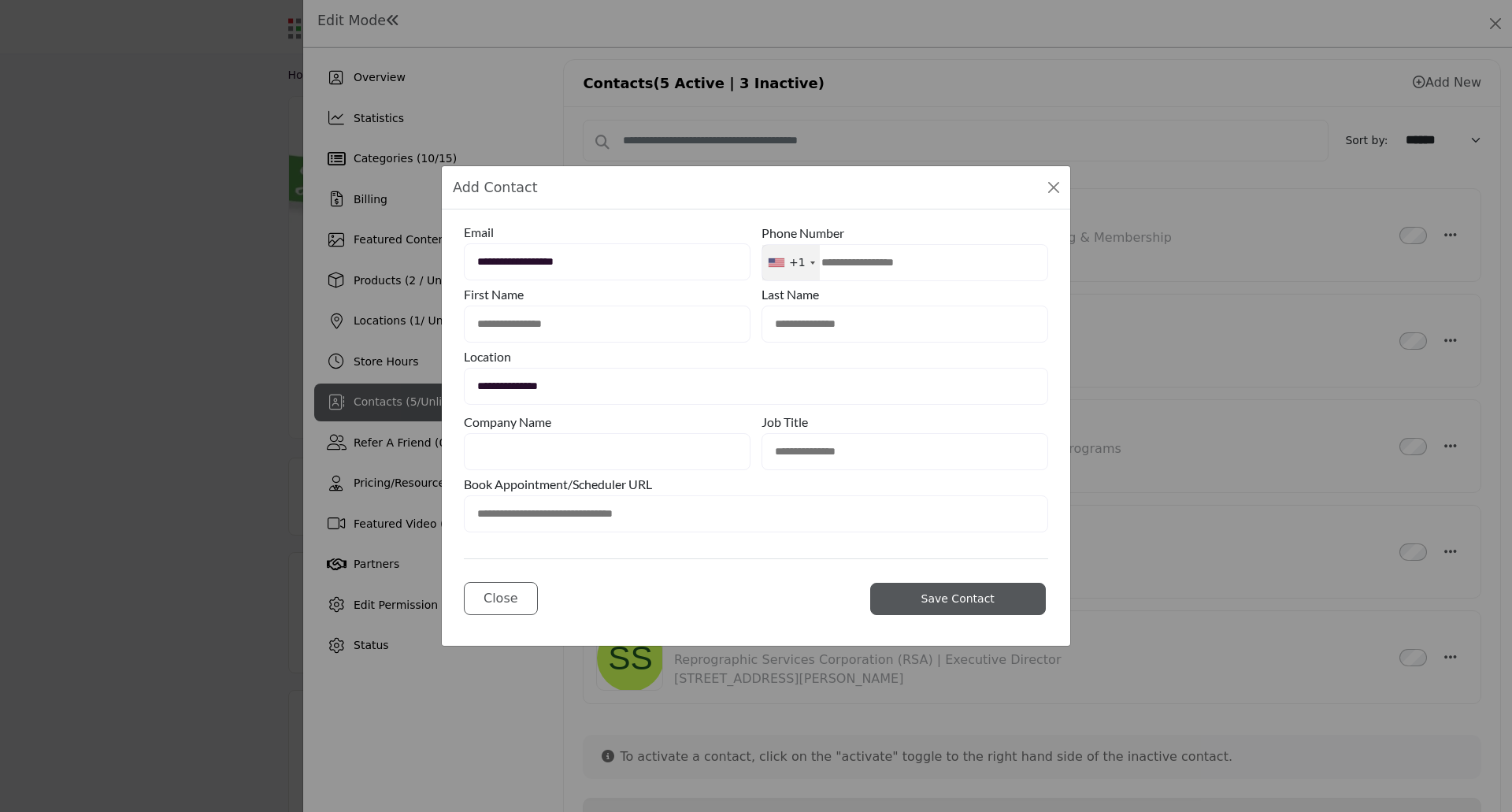
click at [573, 327] on input "text" at bounding box center [606, 324] width 287 height 37
type input "****"
click at [557, 456] on input "text" at bounding box center [606, 452] width 287 height 37
type input "**********"
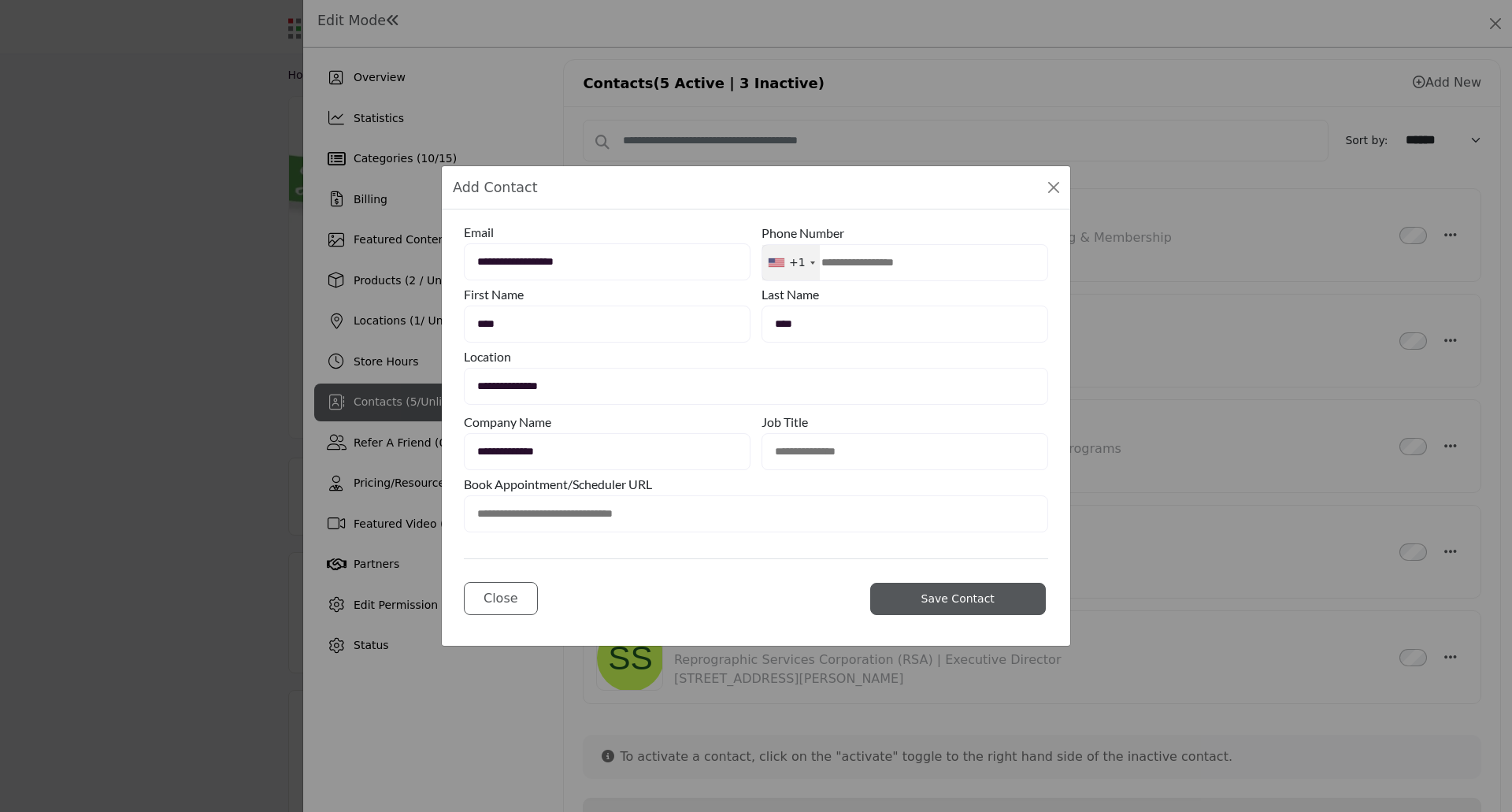
click at [929, 596] on span "Save Contact" at bounding box center [957, 599] width 73 height 13
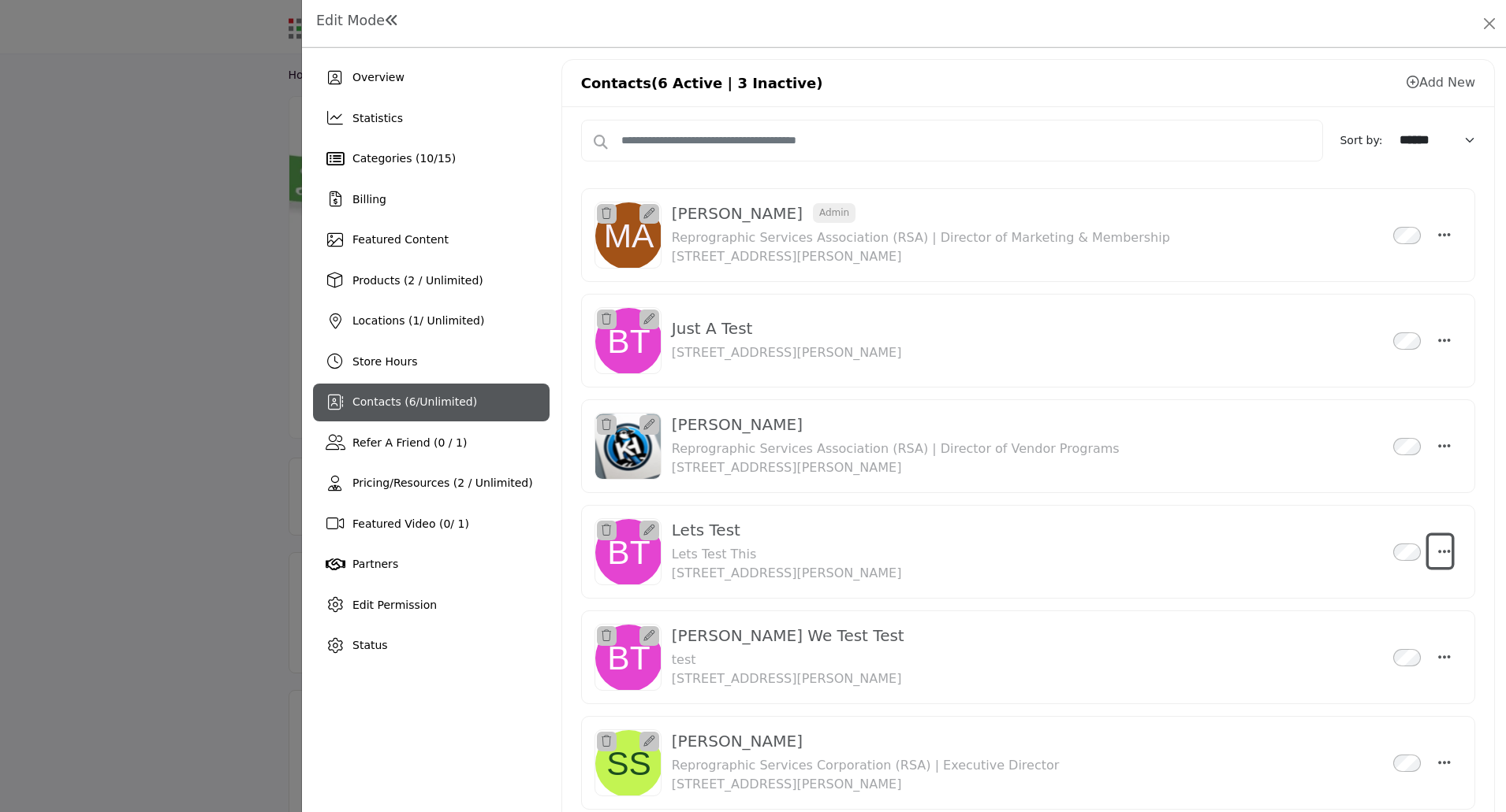
click at [1438, 555] on icon "Select Droddown options" at bounding box center [1444, 551] width 13 height 14
drag, startPoint x: 1340, startPoint y: 635, endPoint x: 1323, endPoint y: 632, distance: 17.3
click at [1340, 634] on link "Edit Contact" at bounding box center [1368, 627] width 153 height 29
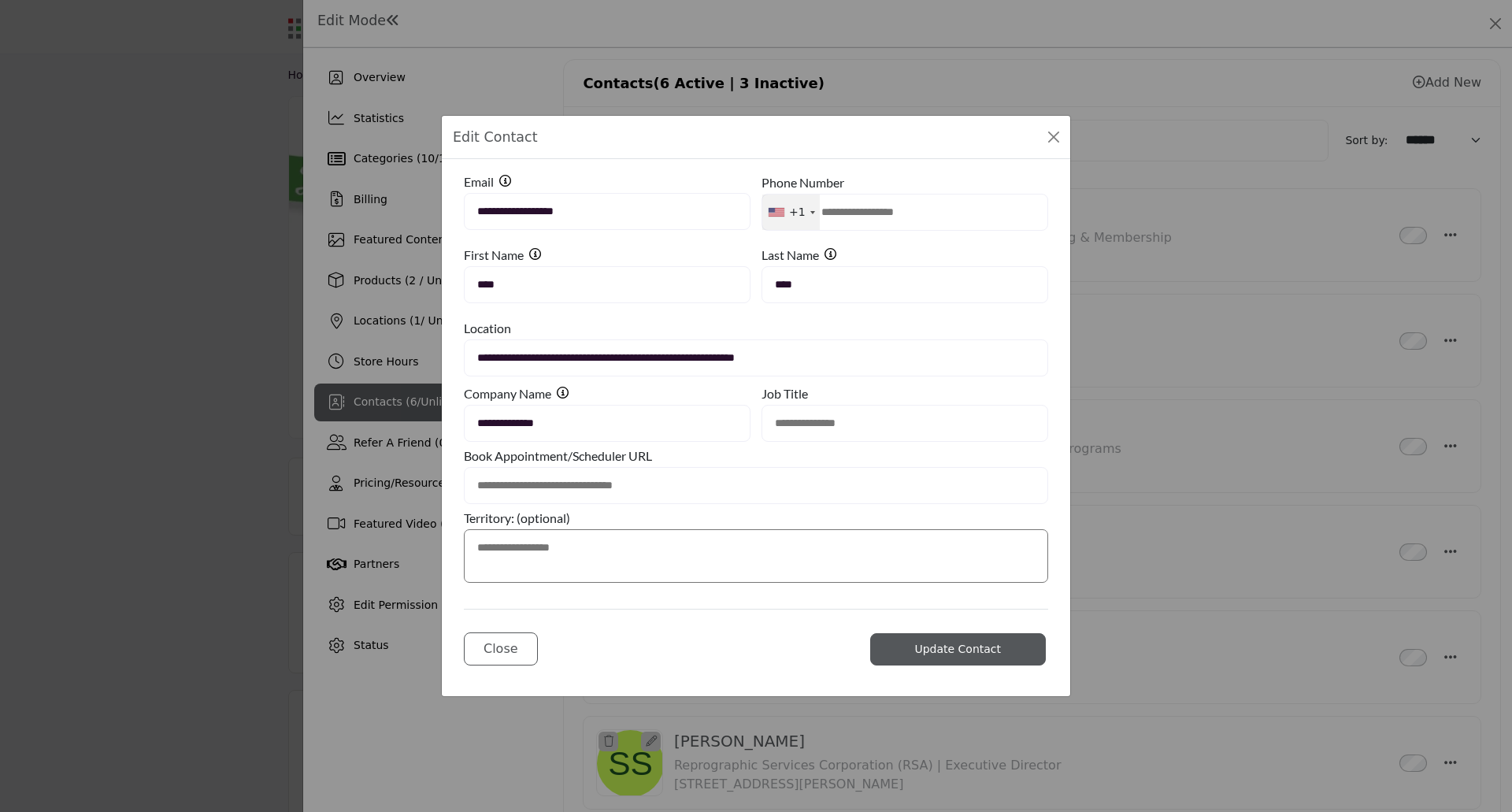
type input "**********"
type input "*********"
type input "********"
type input "**********"
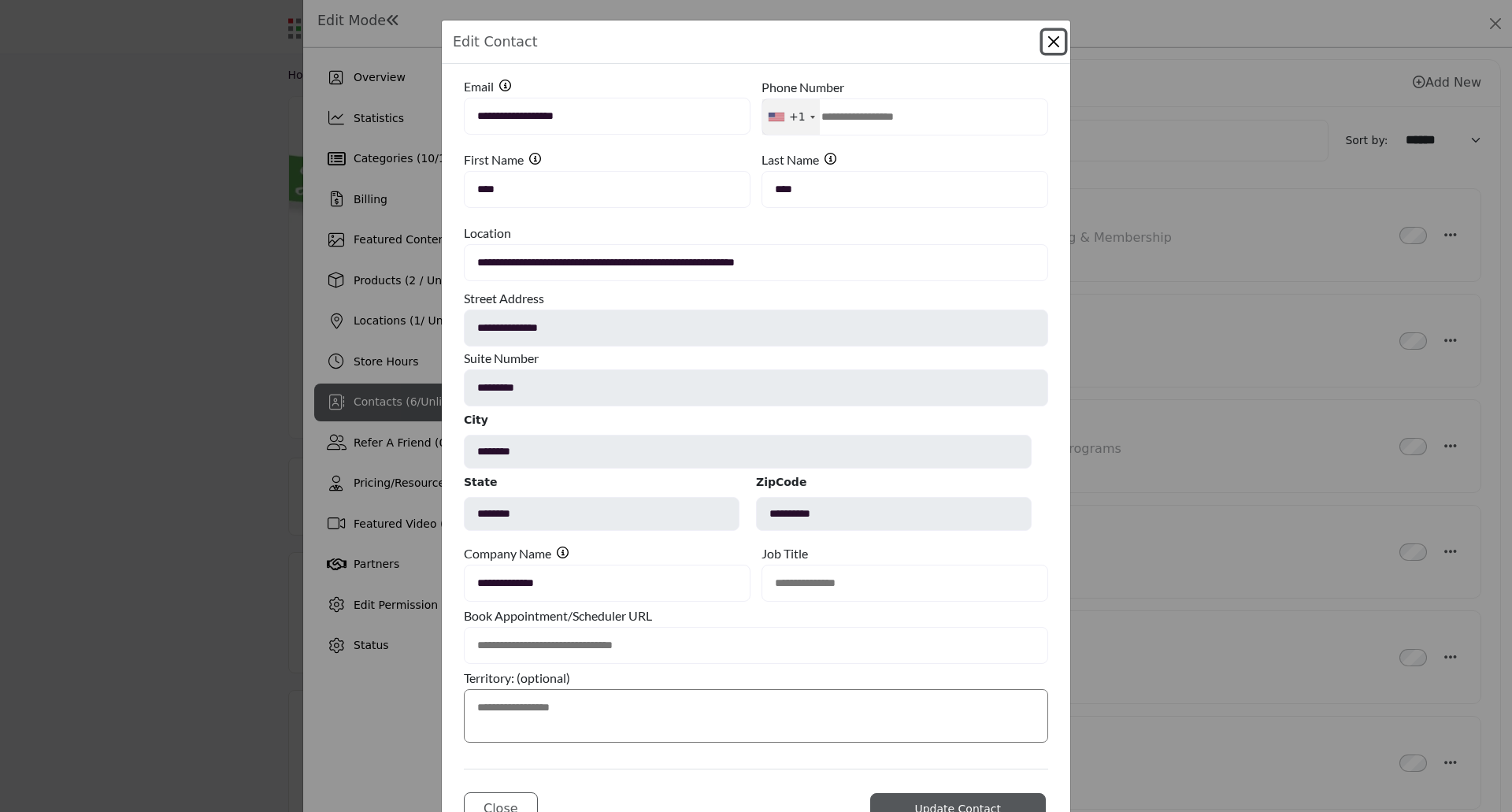
click at [297, 614] on div "**********" at bounding box center [756, 406] width 1512 height 812
click at [1043, 45] on button "Close Modal" at bounding box center [1054, 41] width 22 height 22
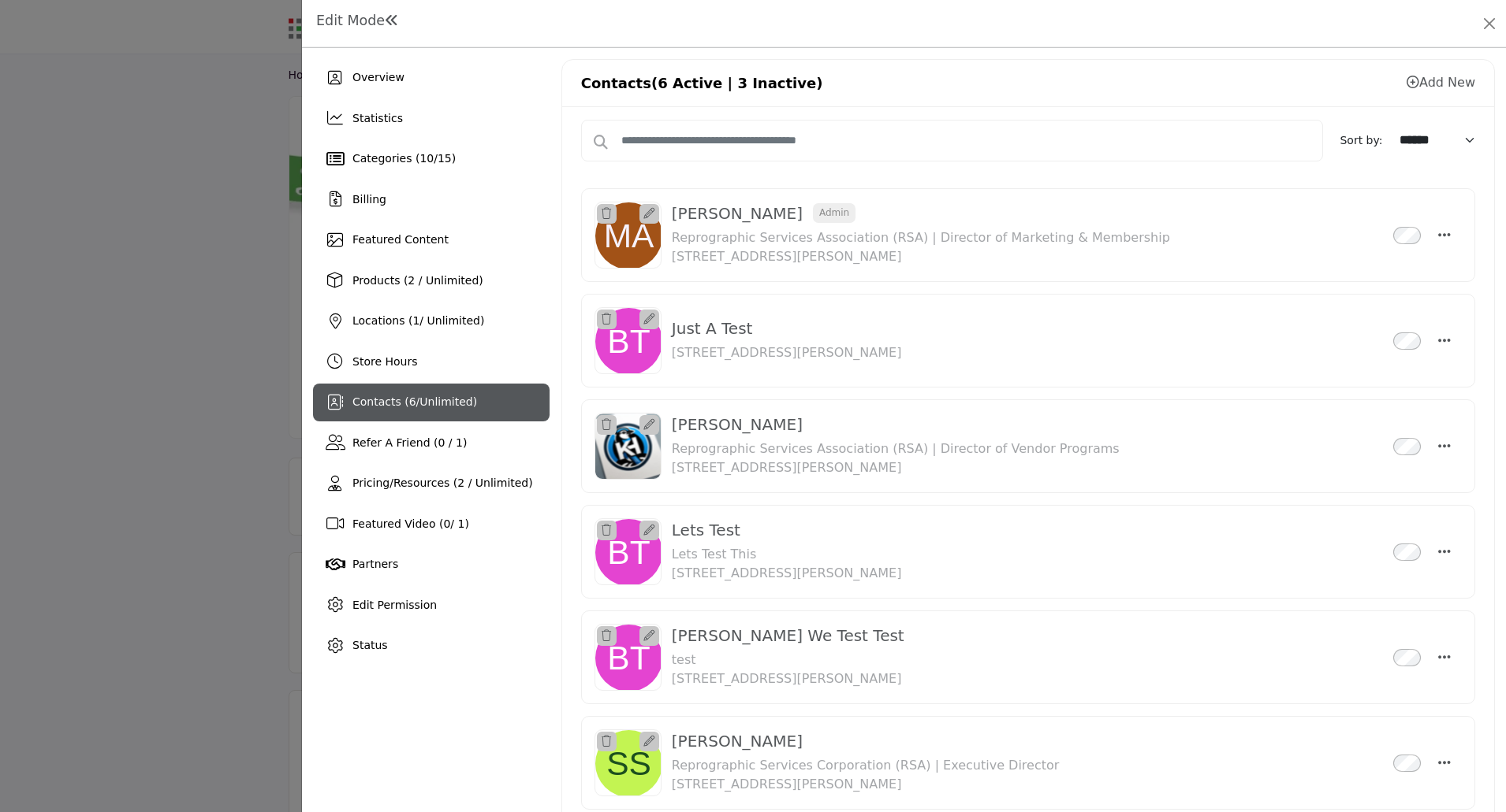
click at [52, 256] on div at bounding box center [753, 406] width 1506 height 812
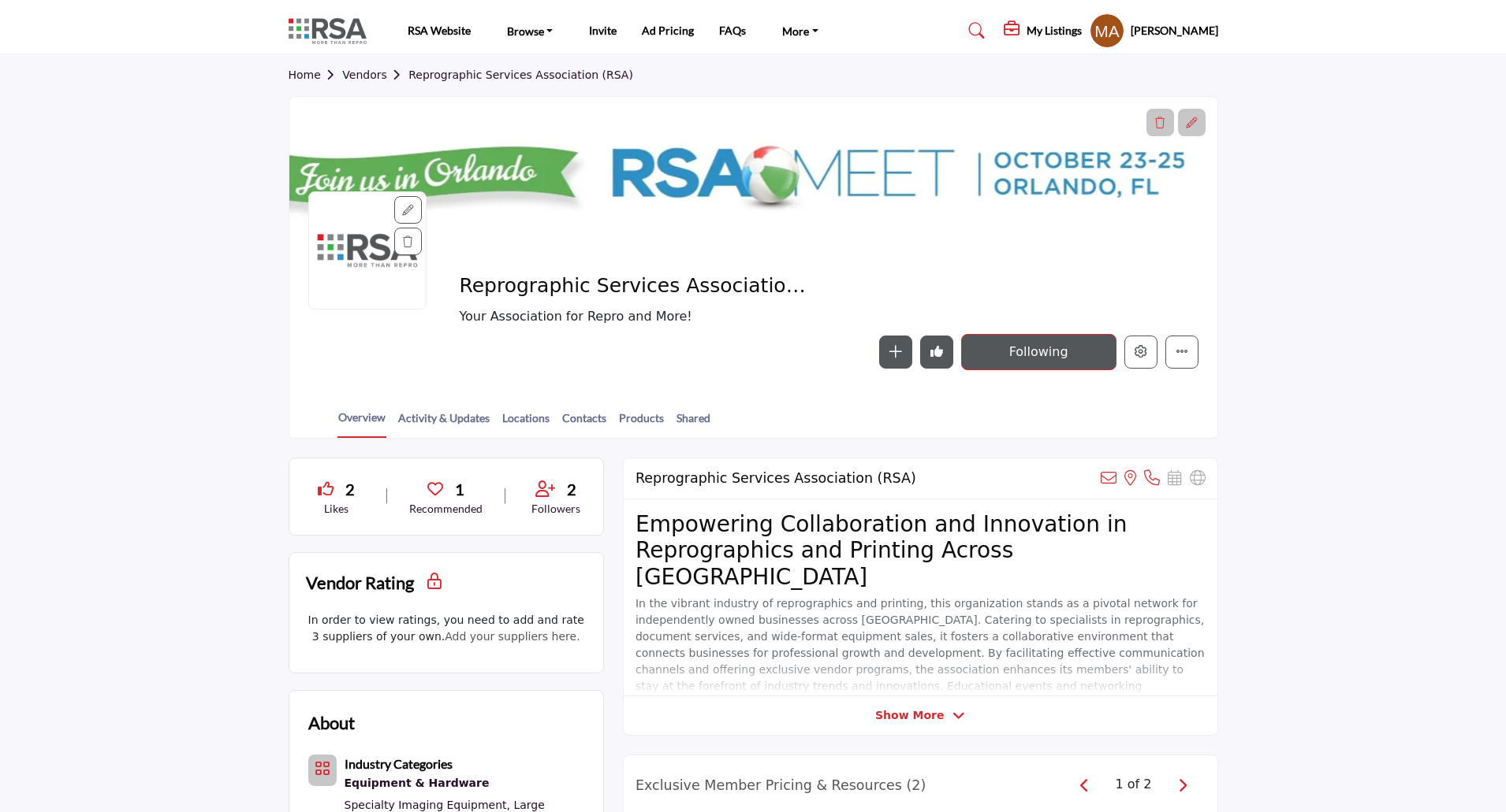
drag, startPoint x: 301, startPoint y: 81, endPoint x: 540, endPoint y: 68, distance: 239.4
click at [301, 81] on link "Home" at bounding box center [315, 75] width 54 height 13
click at [309, 76] on link "Home" at bounding box center [315, 75] width 54 height 13
click at [305, 76] on link "Home" at bounding box center [315, 75] width 54 height 13
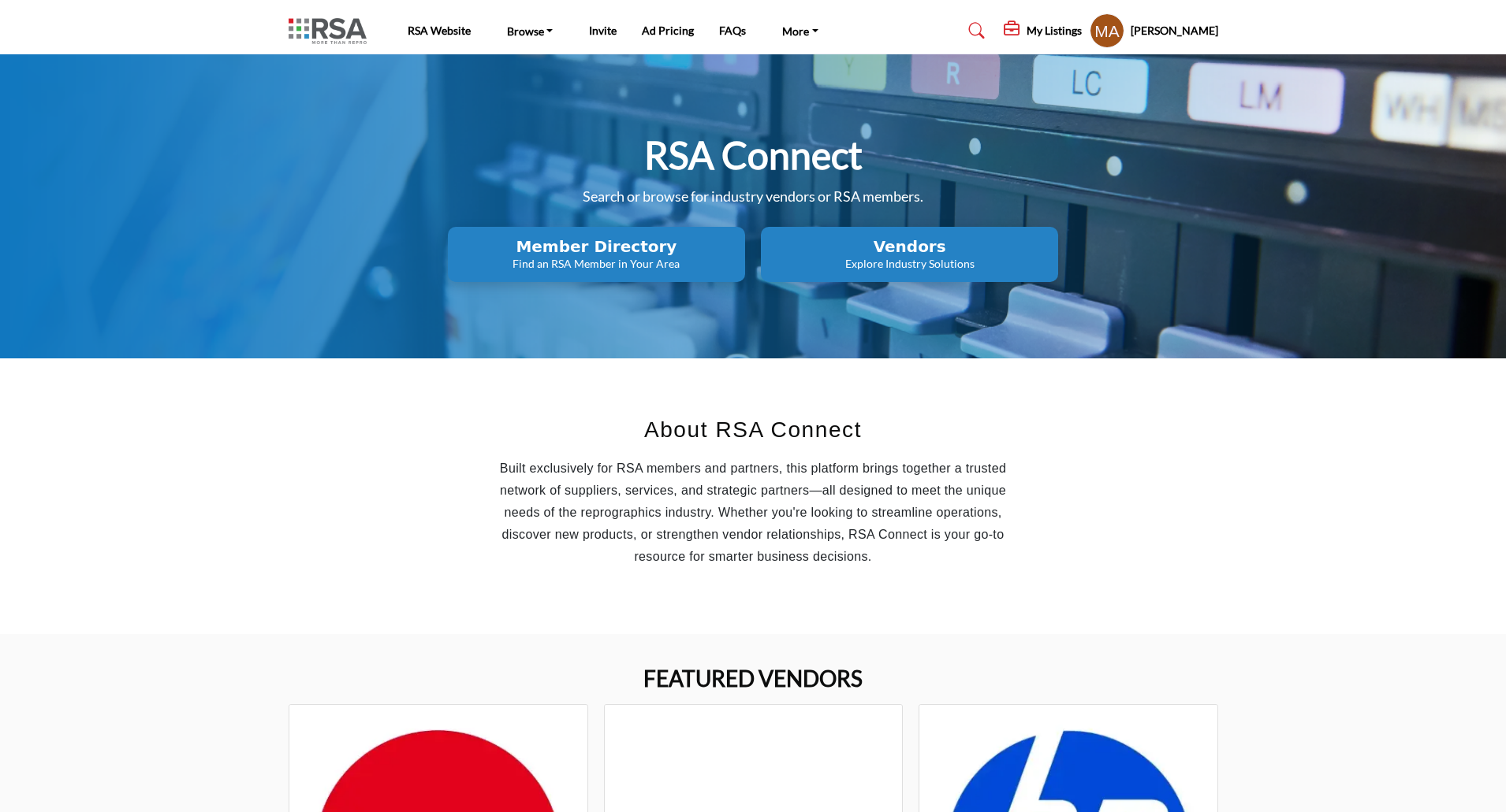
click at [619, 255] on h2 "Member Directory" at bounding box center [597, 246] width 288 height 19
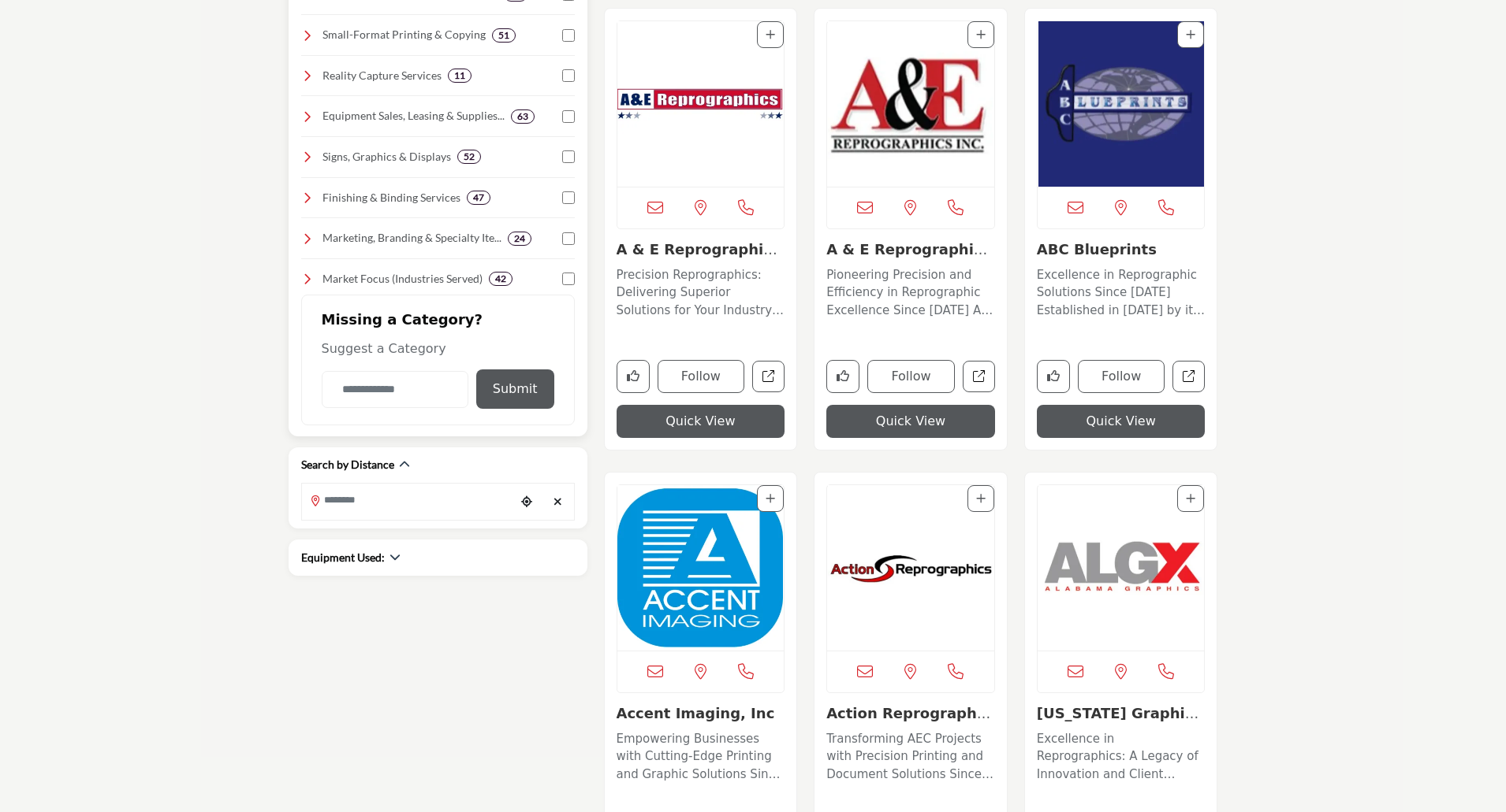
scroll to position [788, 0]
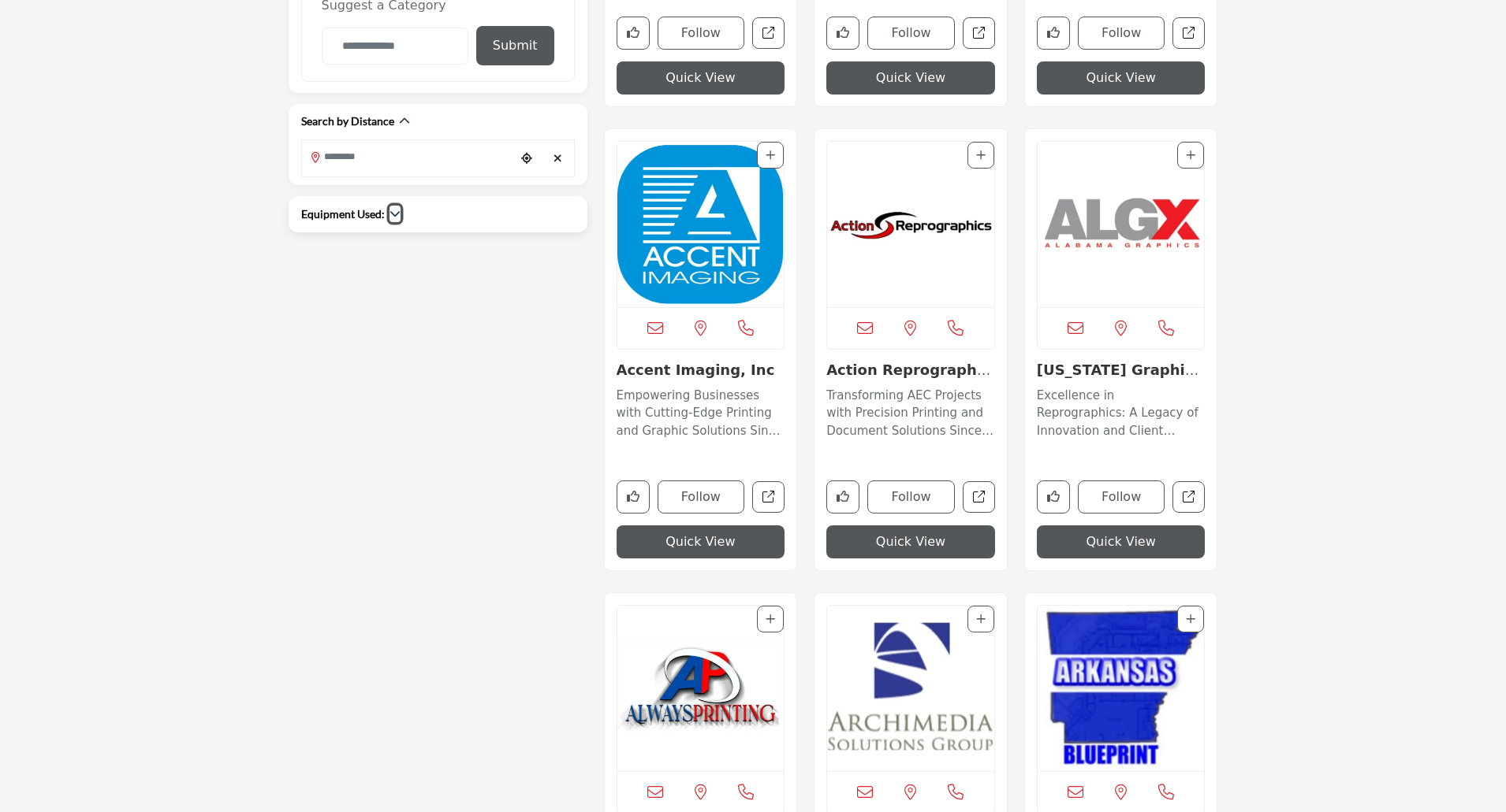
click at [395, 213] on icon "button" at bounding box center [395, 214] width 11 height 11
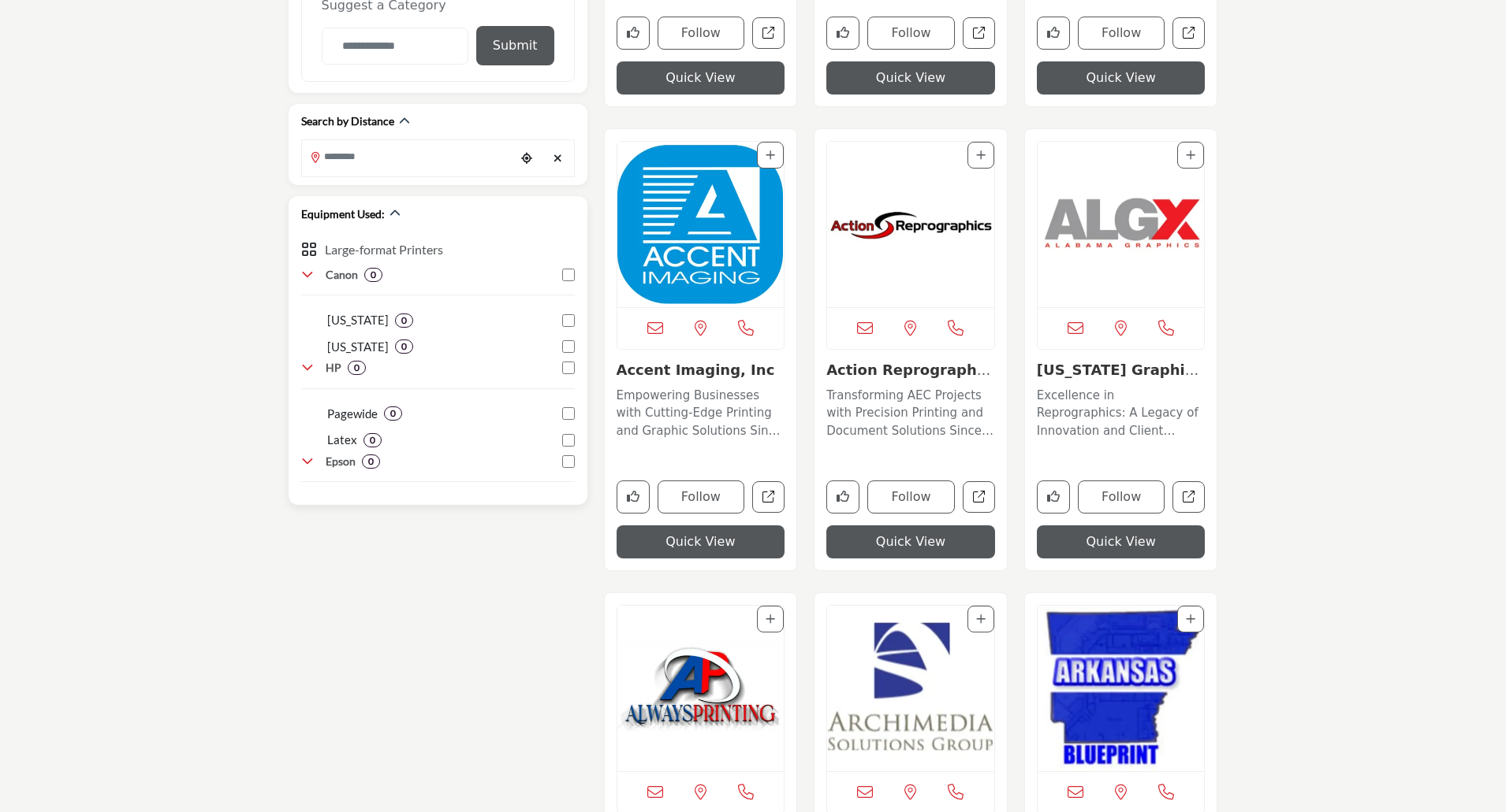
click at [306, 278] on icon at bounding box center [308, 275] width 13 height 13
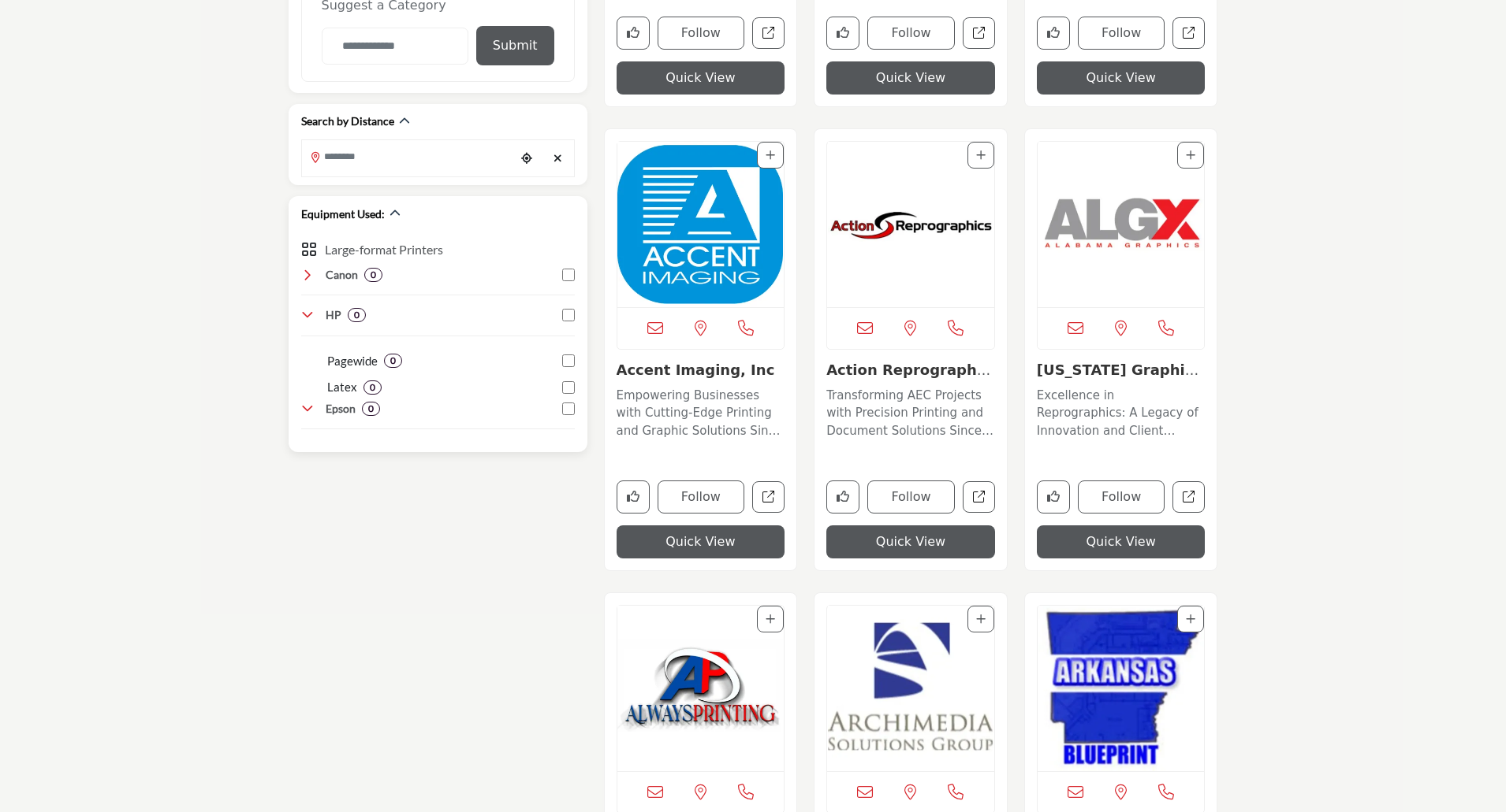
click at [306, 278] on icon at bounding box center [308, 275] width 13 height 13
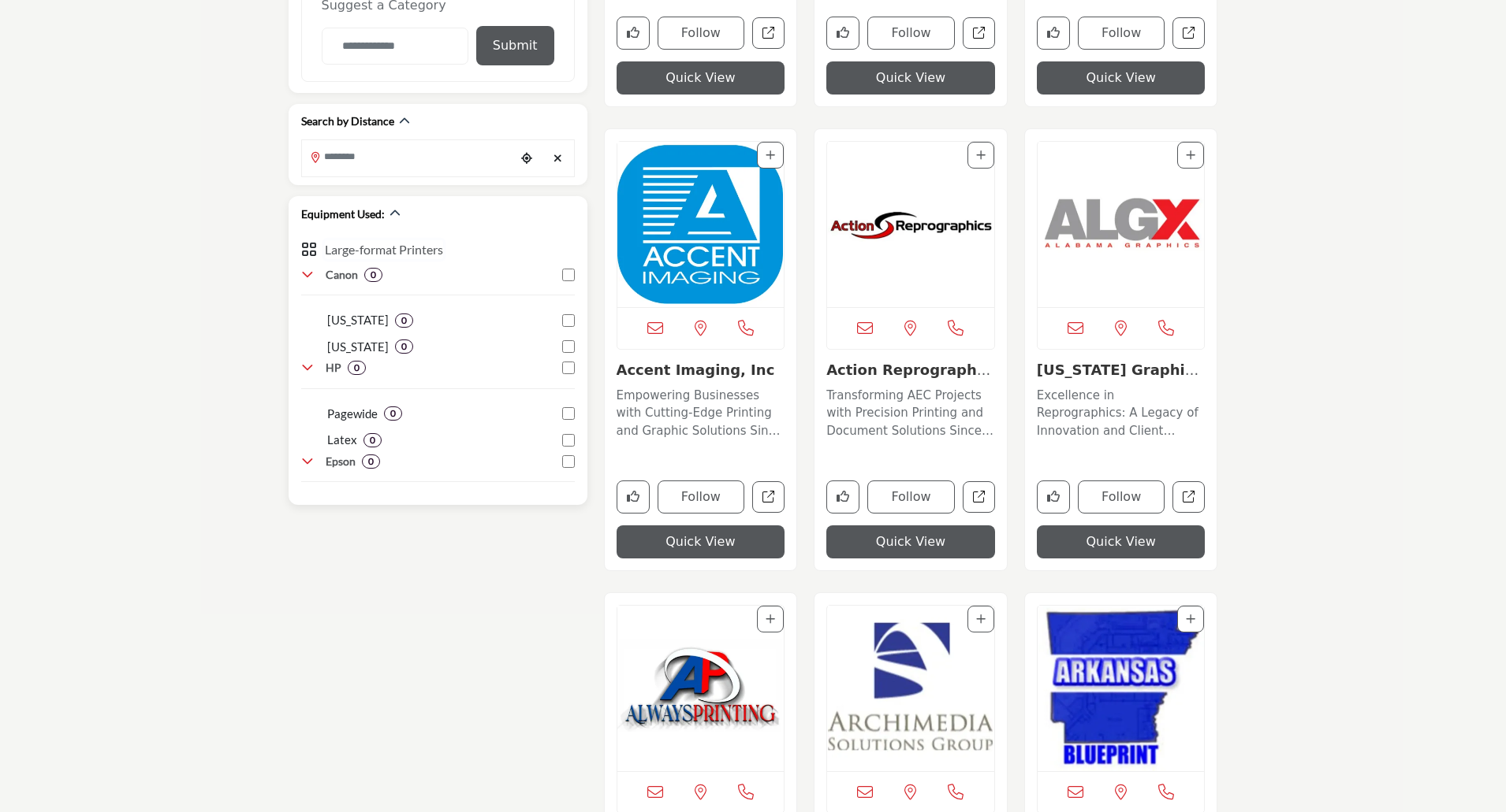
click at [426, 253] on h3 "Large-format Printers" at bounding box center [384, 250] width 118 height 19
